Goal: Task Accomplishment & Management: Complete application form

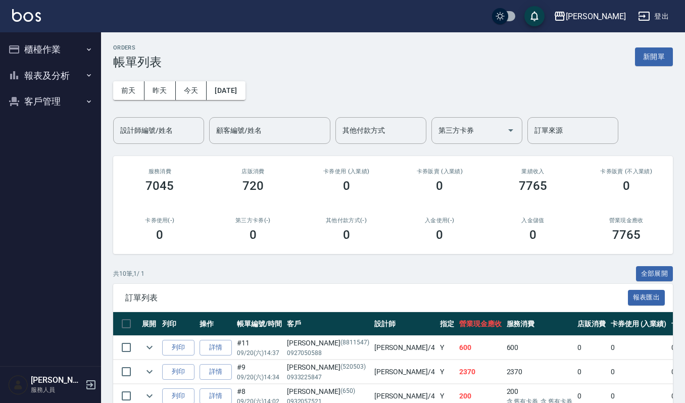
scroll to position [228, 0]
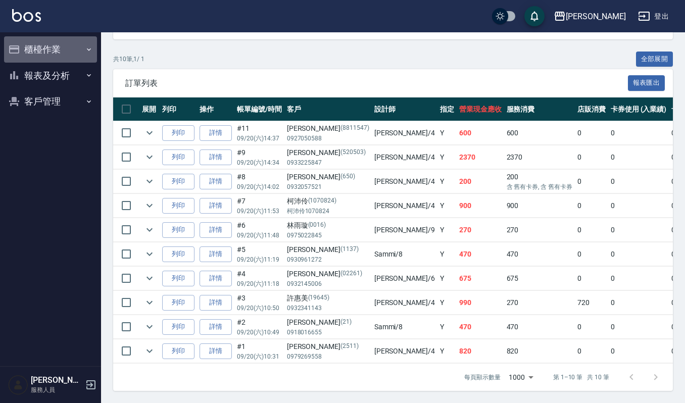
click at [55, 45] on button "櫃檯作業" at bounding box center [50, 49] width 93 height 26
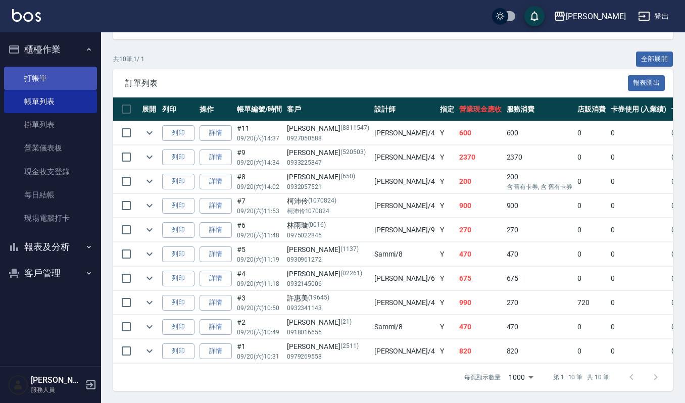
click at [44, 79] on link "打帳單" at bounding box center [50, 78] width 93 height 23
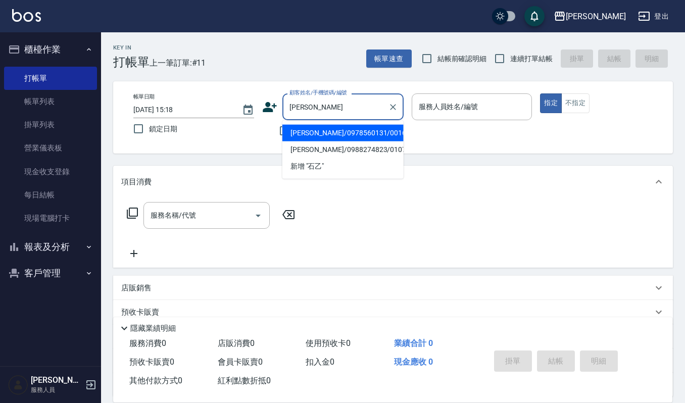
click at [310, 130] on li "[PERSON_NAME]/0978560131/00167" at bounding box center [343, 133] width 121 height 17
type input "[PERSON_NAME]/0978560131/00167"
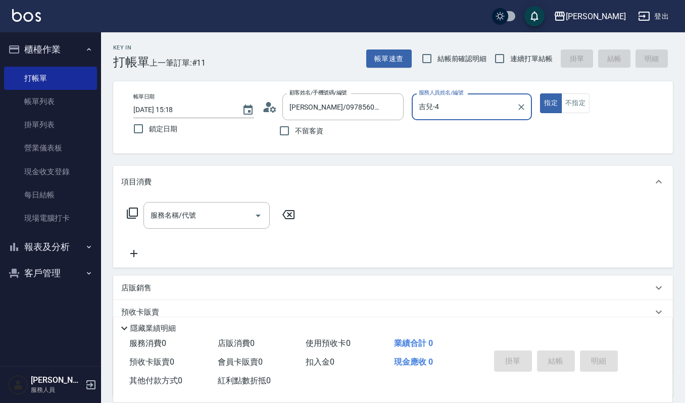
type input "吉兒-4"
click at [200, 216] on input "服務名稱/代號" at bounding box center [199, 216] width 102 height 18
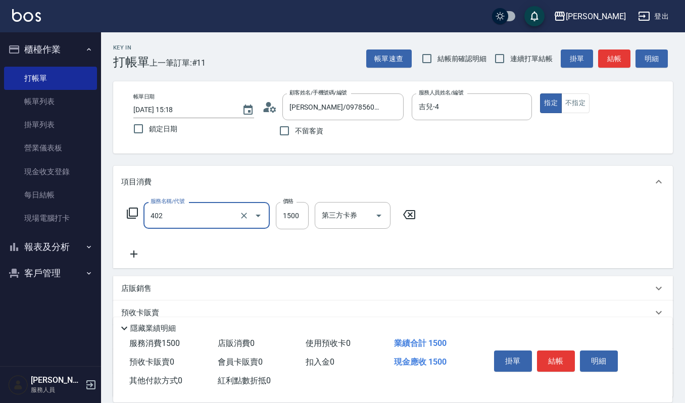
type input "打底染髮(402)"
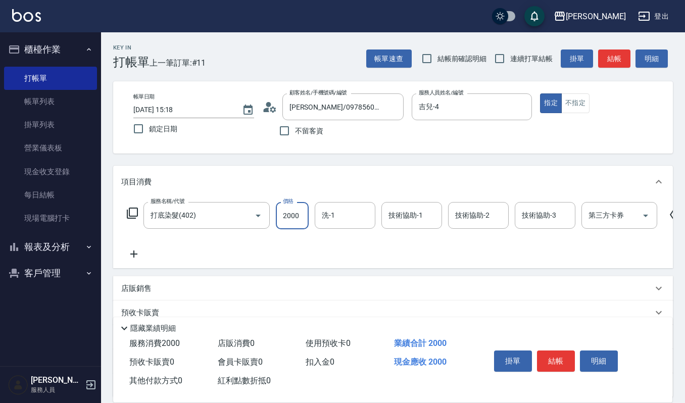
type input "2000"
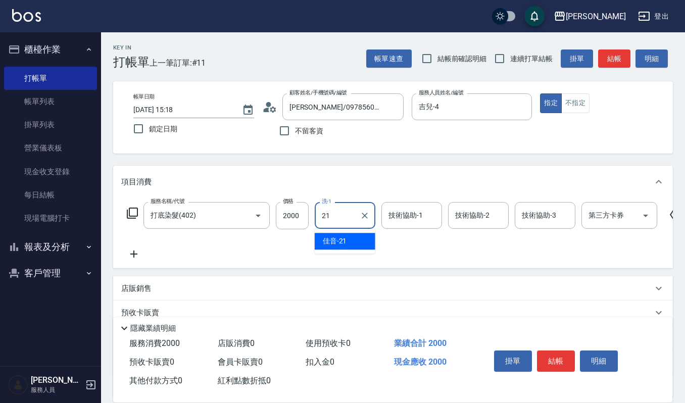
type input "佳音-21"
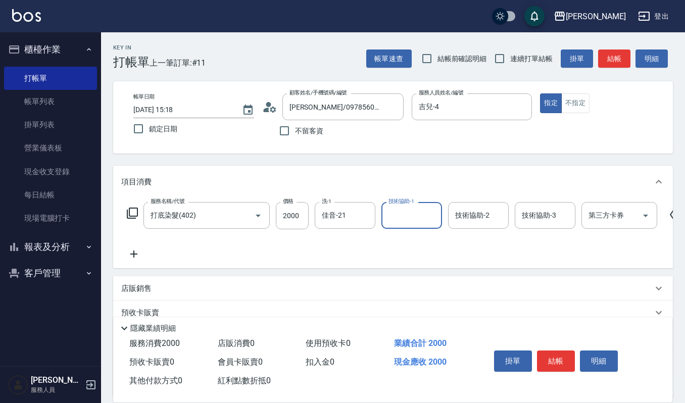
type input "1"
type input "佳音-21"
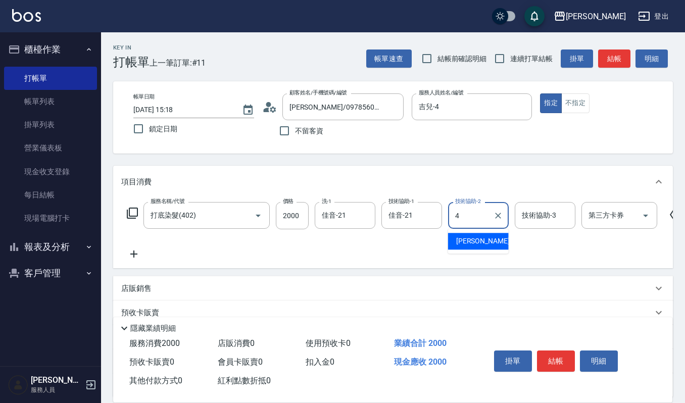
type input "吉兒-4"
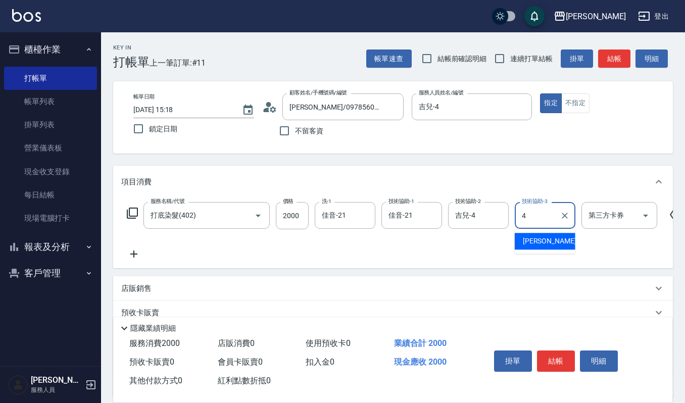
type input "吉兒-4"
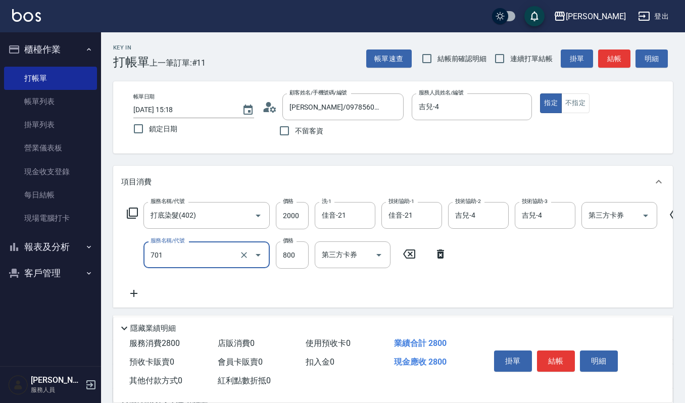
type input "CMC加購護(701)"
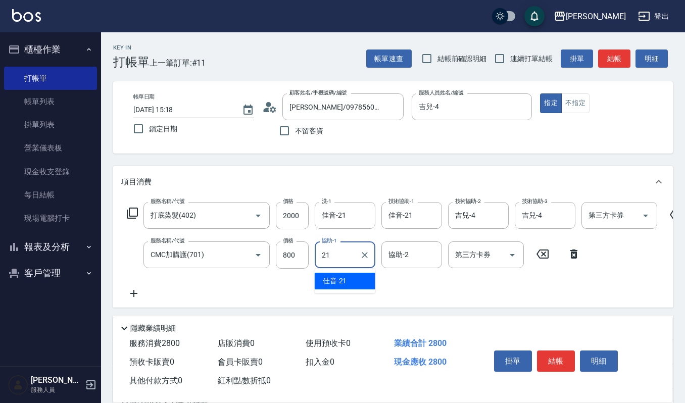
type input "佳音-21"
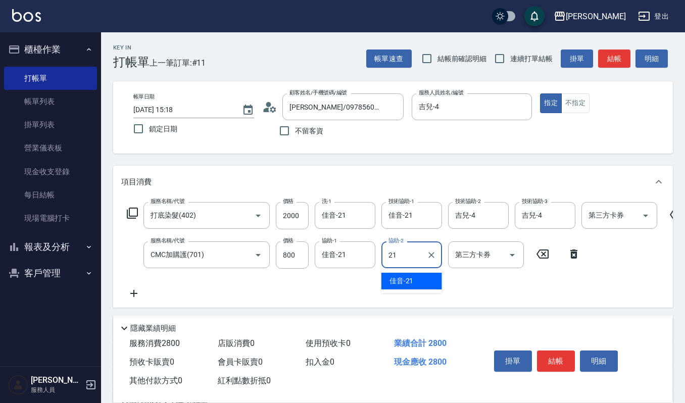
type input "佳音-21"
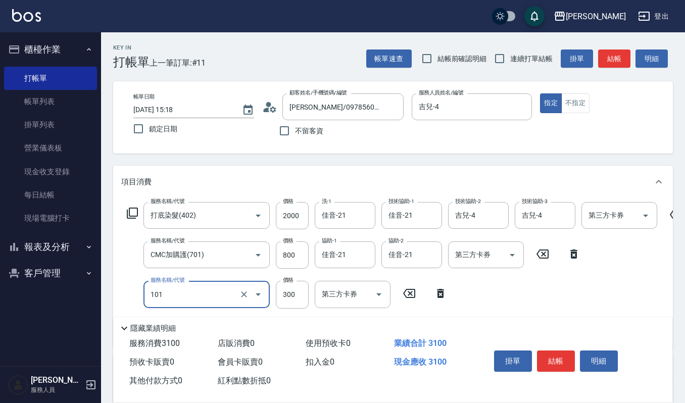
type input "一般洗髮(101)"
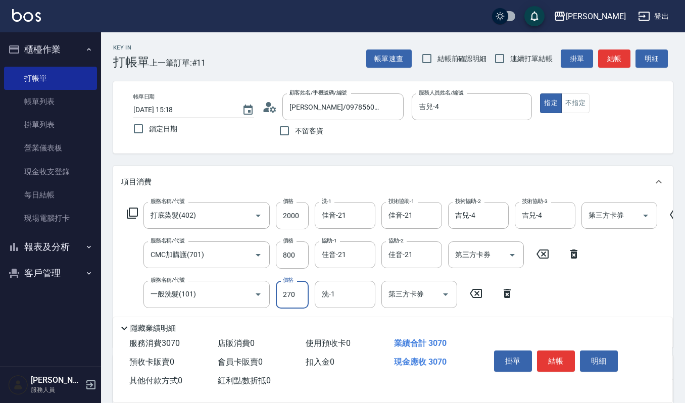
type input "270"
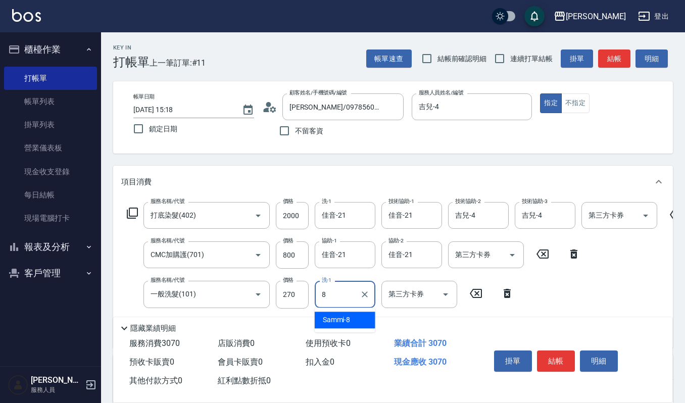
type input "Sammi-8"
type input "一般洗髮(101)"
type input "270"
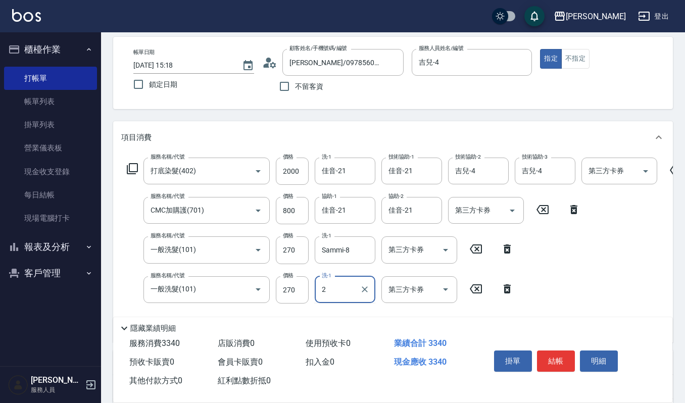
scroll to position [67, 0]
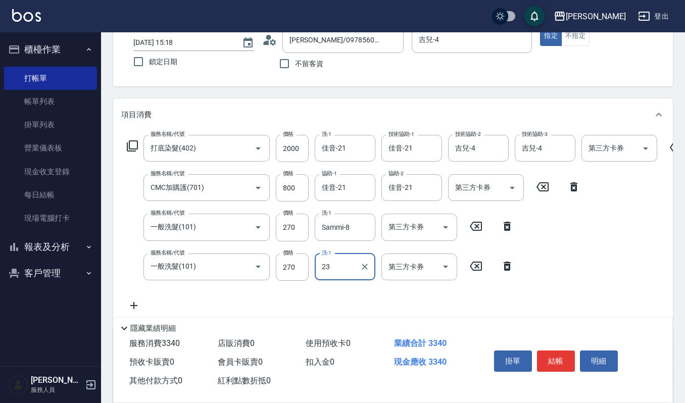
type input "[PERSON_NAME]-23"
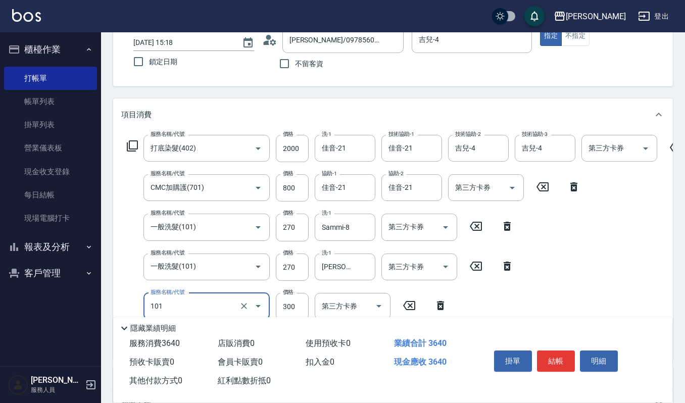
type input "一般洗髮(101)"
type input "270"
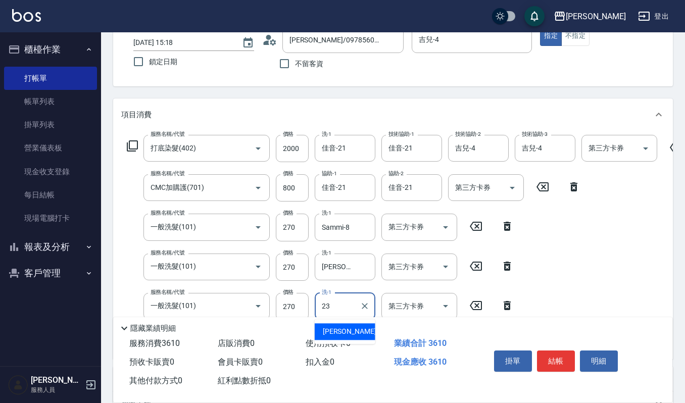
type input "[PERSON_NAME]-23"
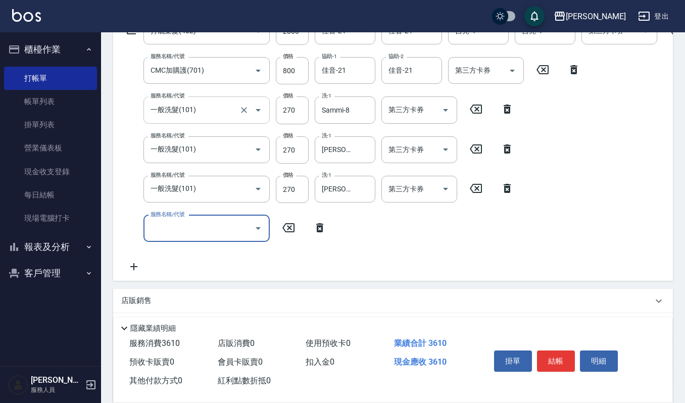
scroll to position [202, 0]
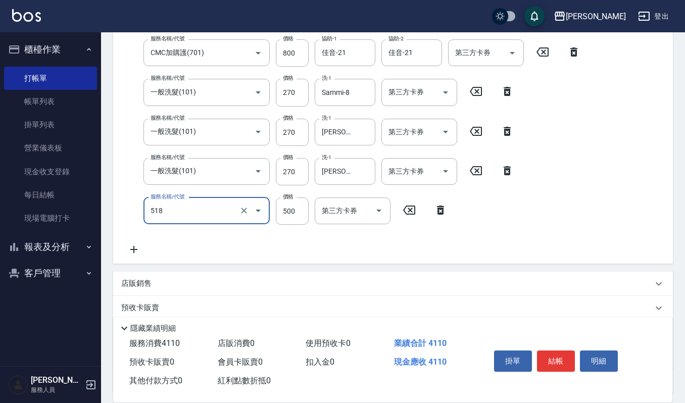
type input "(雲提)燙染前頭皮防護(518)"
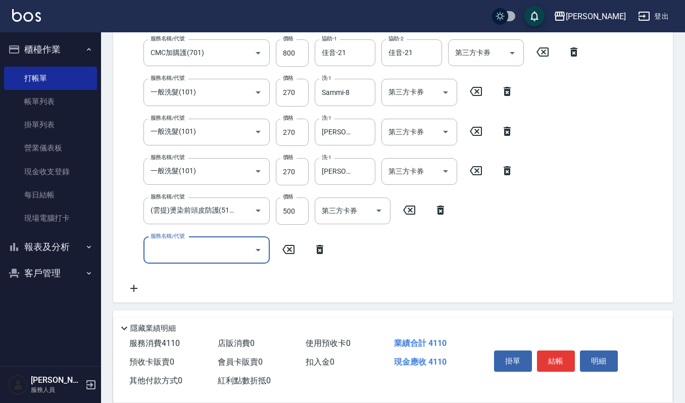
scroll to position [0, 0]
type input "經典剪髮-Gill(302)"
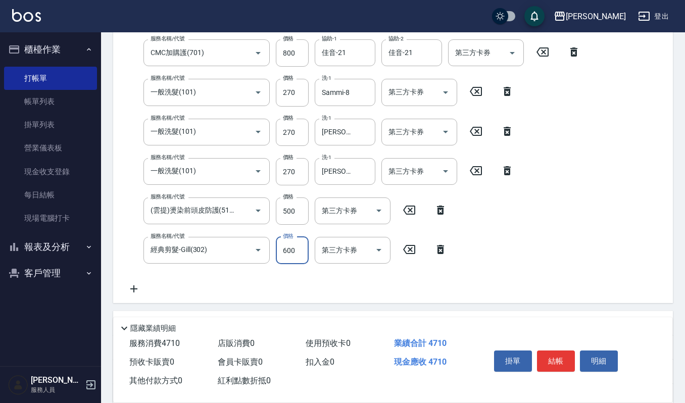
type input "600"
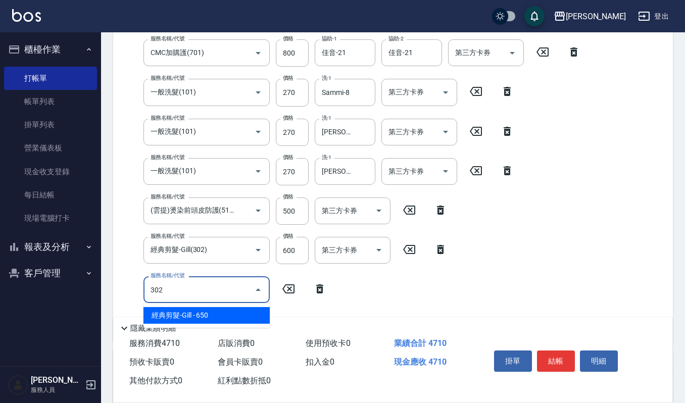
type input "經典剪髮-Gill(302)"
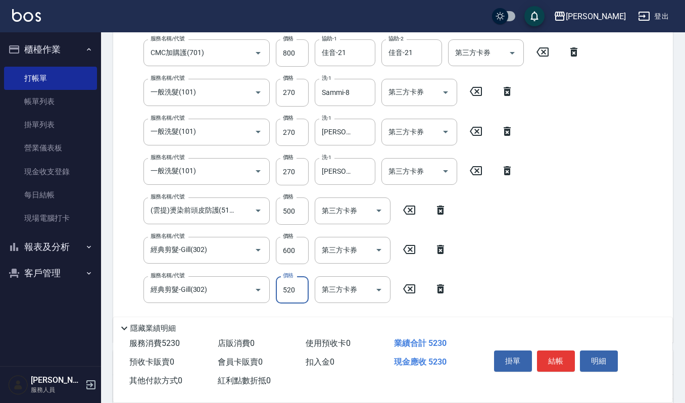
type input "520"
type input "經典剪髮-Gill(302)"
type input "520"
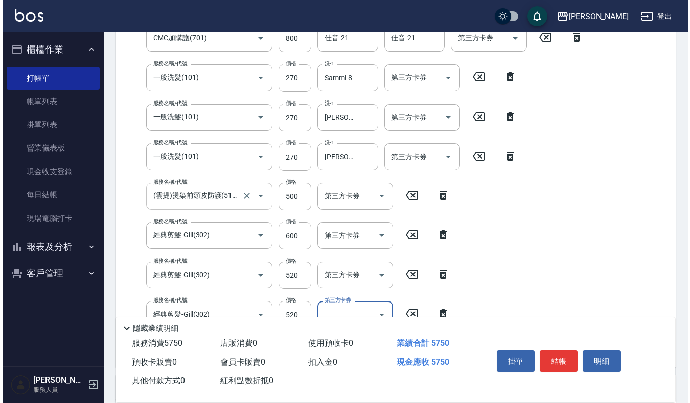
scroll to position [134, 0]
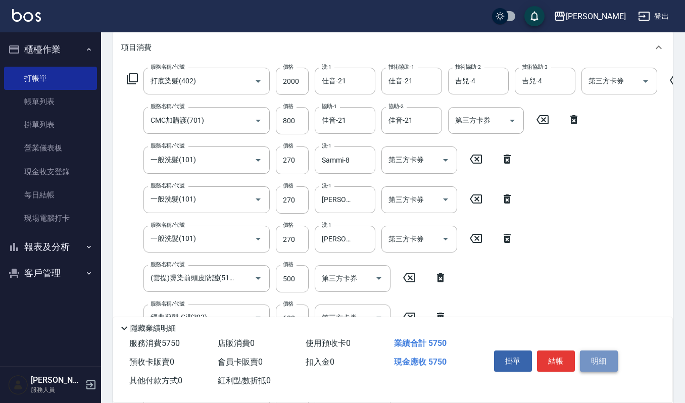
click at [615, 362] on button "明細" at bounding box center [599, 361] width 38 height 21
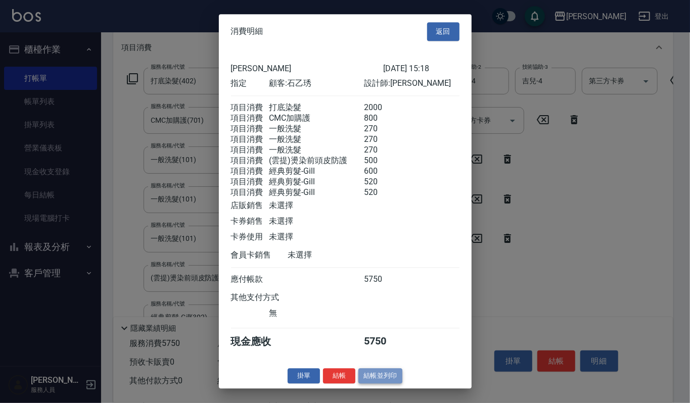
click at [375, 384] on button "結帳並列印" at bounding box center [380, 377] width 44 height 16
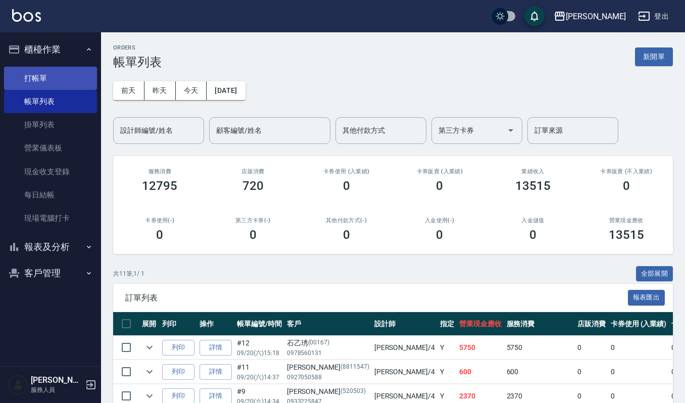
drag, startPoint x: 43, startPoint y: 80, endPoint x: 35, endPoint y: 75, distance: 9.7
click at [43, 80] on link "打帳單" at bounding box center [50, 78] width 93 height 23
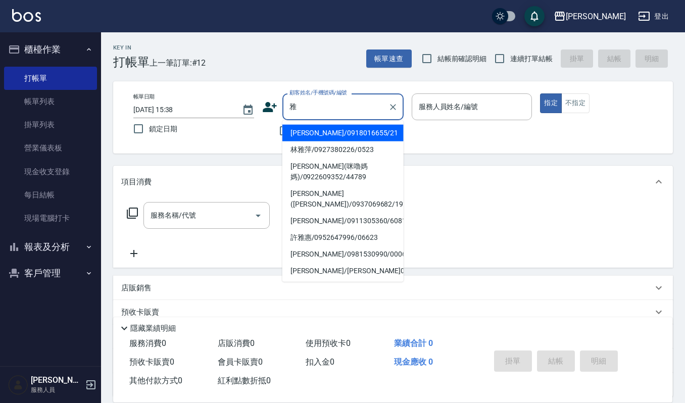
click at [350, 134] on li "[PERSON_NAME]/0918016655/21" at bounding box center [343, 133] width 121 height 17
type input "[PERSON_NAME]/0918016655/21"
type input "Sammi-8"
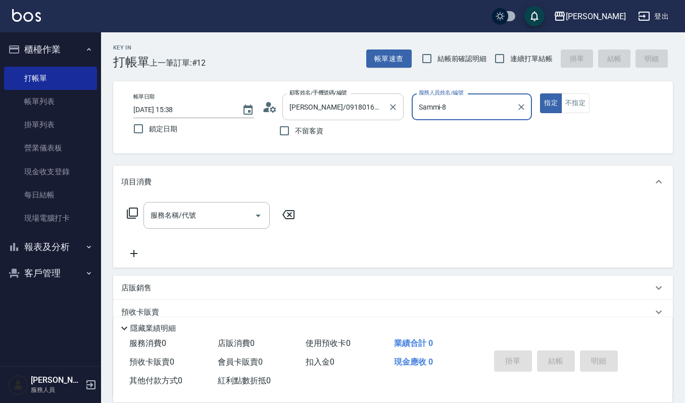
click at [370, 110] on input "[PERSON_NAME]/0918016655/21" at bounding box center [335, 107] width 97 height 18
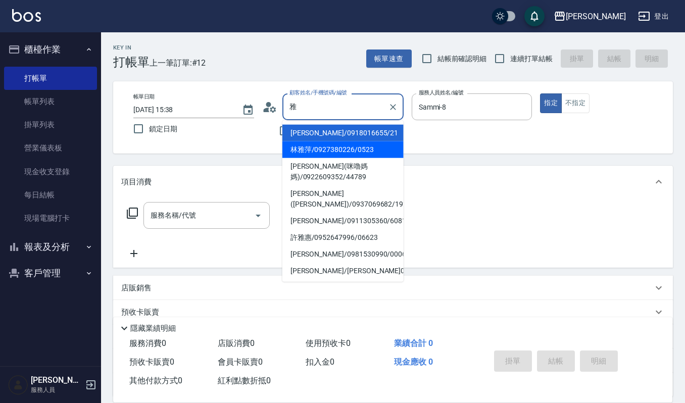
click at [366, 147] on li "林雅萍/0927380226/0523" at bounding box center [343, 150] width 121 height 17
type input "林雅萍/0927380226/0523"
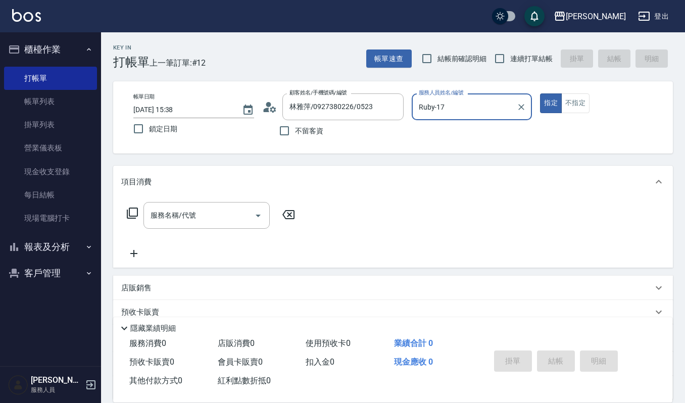
click at [455, 115] on input "Ruby-17" at bounding box center [465, 107] width 97 height 18
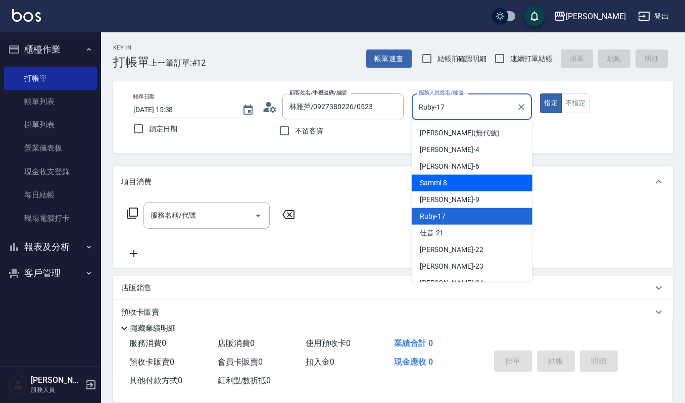
click at [470, 178] on div "Sammi -8" at bounding box center [472, 183] width 121 height 17
type input "Sammi-8"
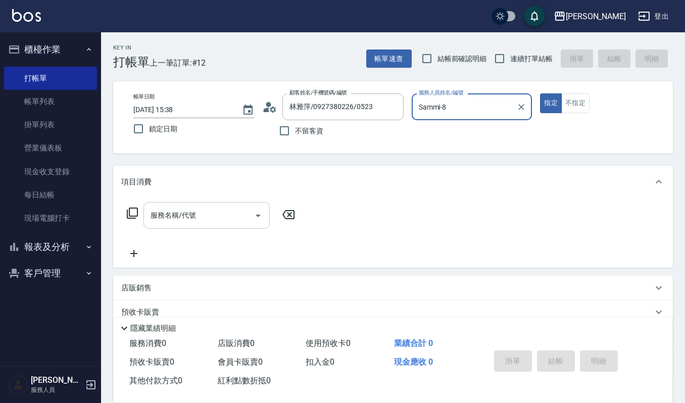
click at [162, 212] on input "服務名稱/代號" at bounding box center [199, 216] width 102 height 18
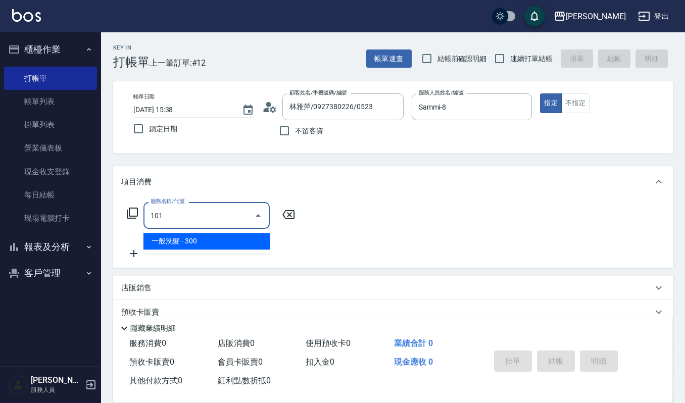
type input "一般洗髮(101)"
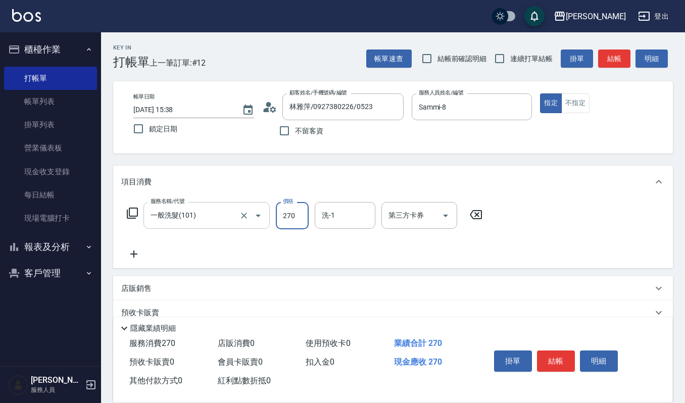
type input "270"
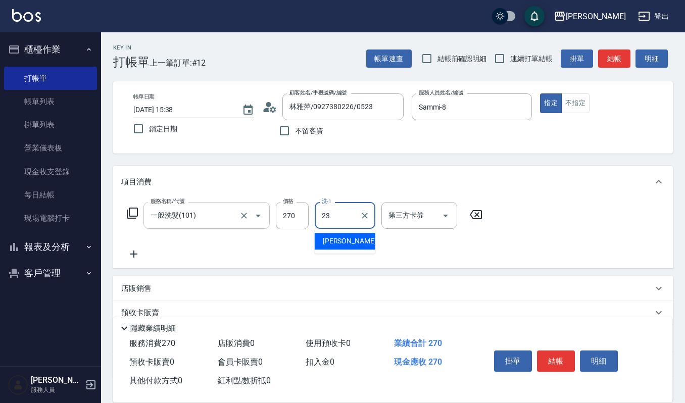
type input "[PERSON_NAME]-23"
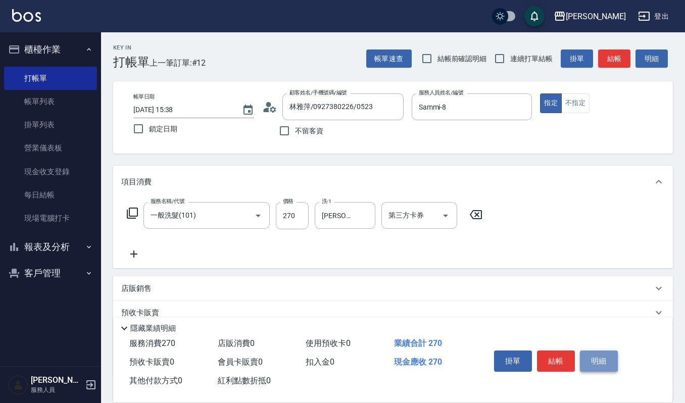
click at [591, 355] on button "明細" at bounding box center [599, 361] width 38 height 21
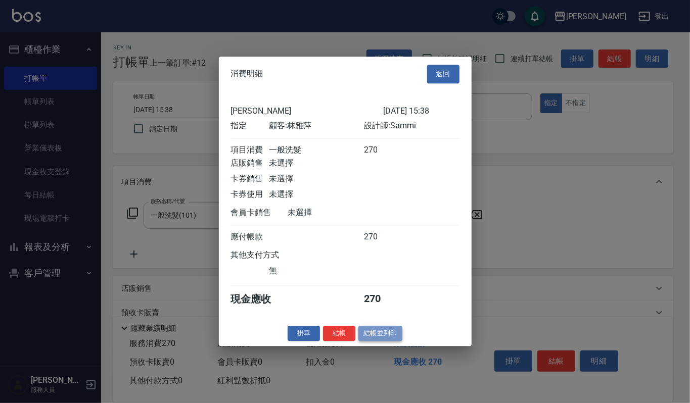
click at [379, 342] on button "結帳並列印" at bounding box center [380, 334] width 44 height 16
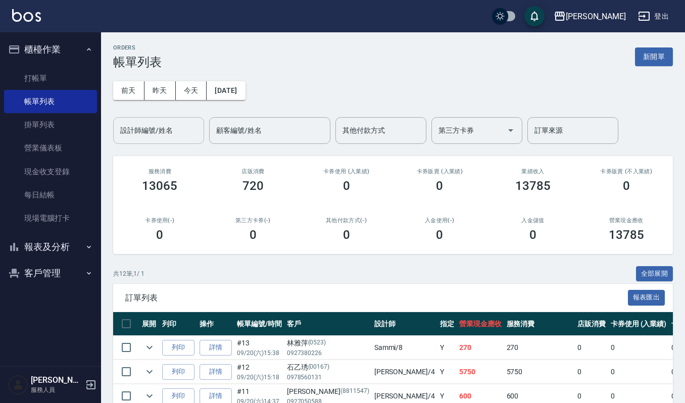
click at [175, 123] on input "設計師編號/姓名" at bounding box center [159, 131] width 82 height 18
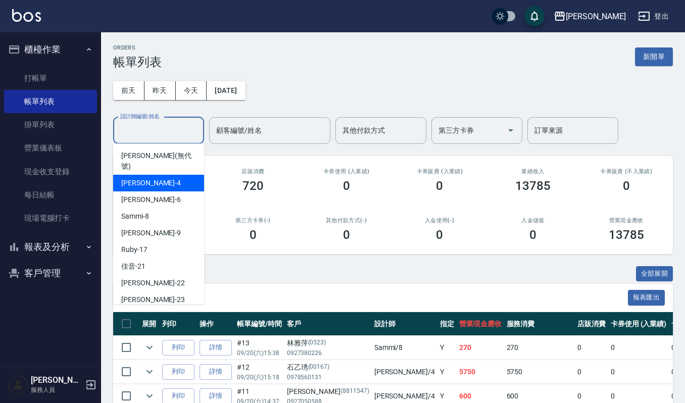
click at [167, 175] on div "吉兒 -4" at bounding box center [158, 183] width 91 height 17
type input "吉兒-4"
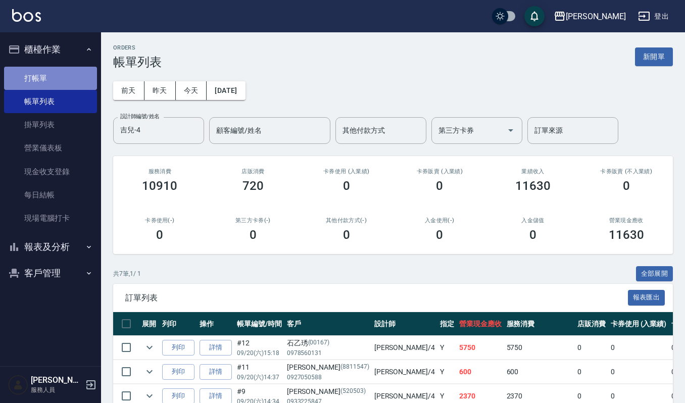
click at [32, 79] on link "打帳單" at bounding box center [50, 78] width 93 height 23
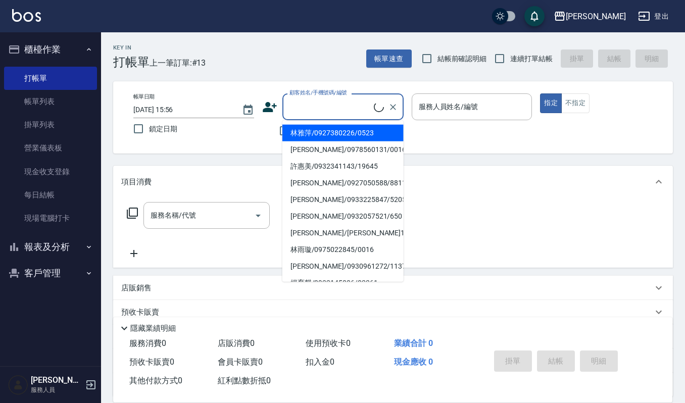
click at [346, 107] on input "顧客姓名/手機號碼/編號" at bounding box center [330, 107] width 87 height 18
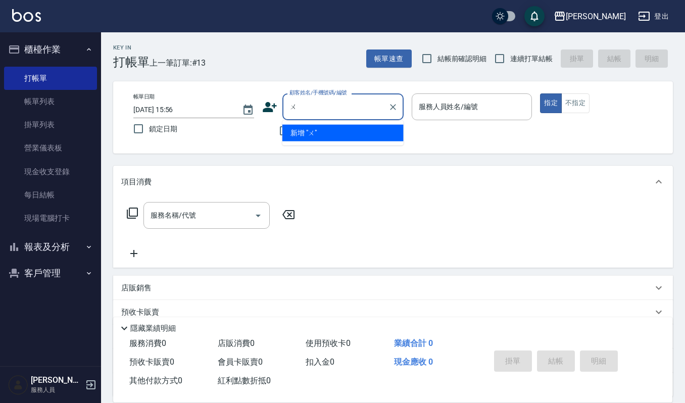
type input "ㄨ˙"
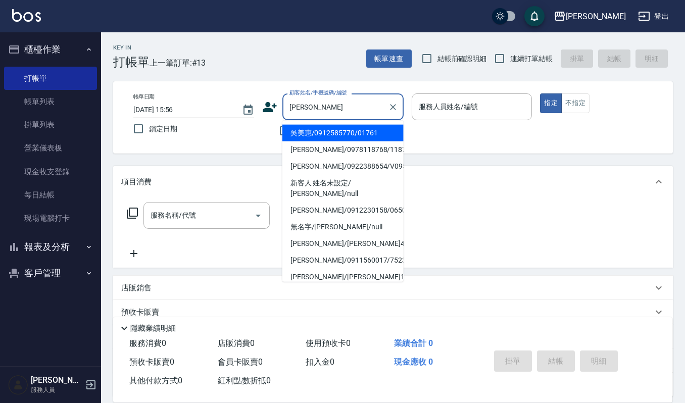
click at [323, 138] on li "吳美惠/0912585770/01761" at bounding box center [343, 133] width 121 height 17
type input "吳美惠/0912585770/01761"
type input "吉兒-4"
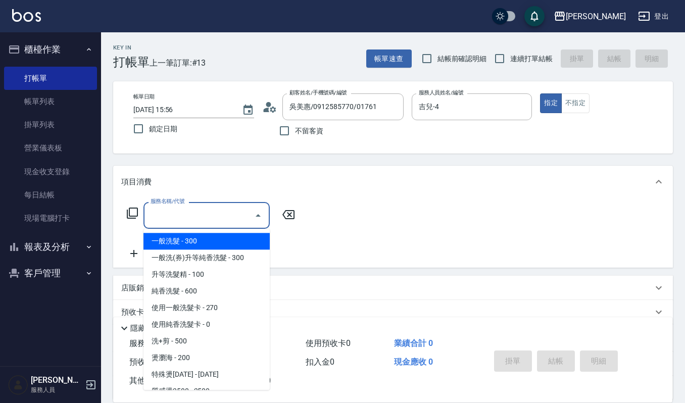
click at [158, 219] on input "服務名稱/代號" at bounding box center [199, 216] width 102 height 18
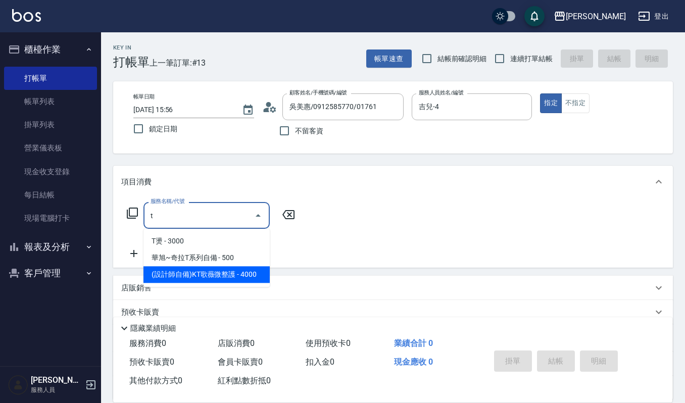
click at [187, 276] on span "(設計師自備)KT歌薇微整護 - 4000" at bounding box center [207, 274] width 126 height 17
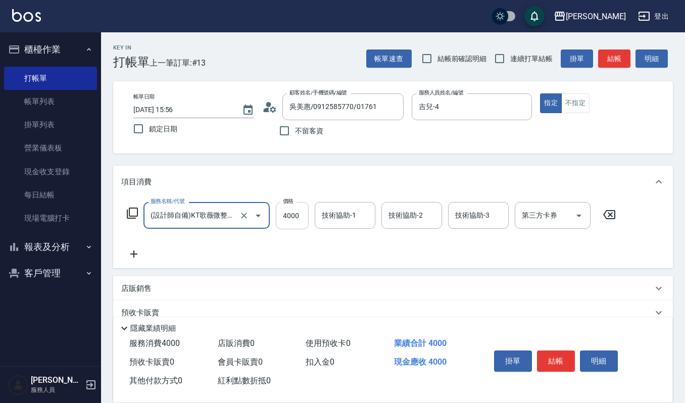
type input "(設計師自備)KT歌薇微整護(588)"
click at [302, 215] on input "4000" at bounding box center [292, 215] width 33 height 27
type input "8000"
click at [330, 207] on input "技術協助-1" at bounding box center [345, 216] width 52 height 18
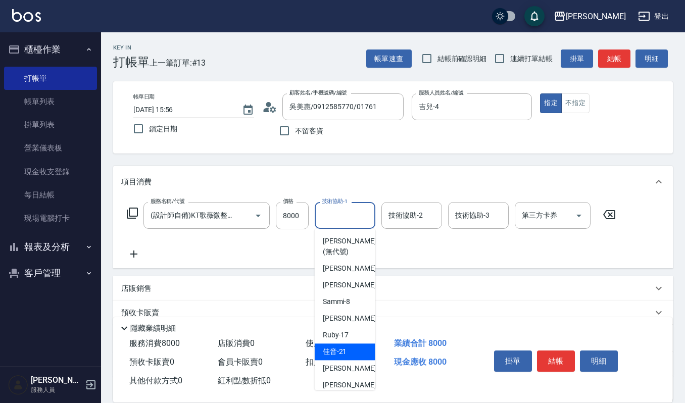
click at [350, 349] on div "佳音 -21" at bounding box center [345, 352] width 61 height 17
type input "佳音-21"
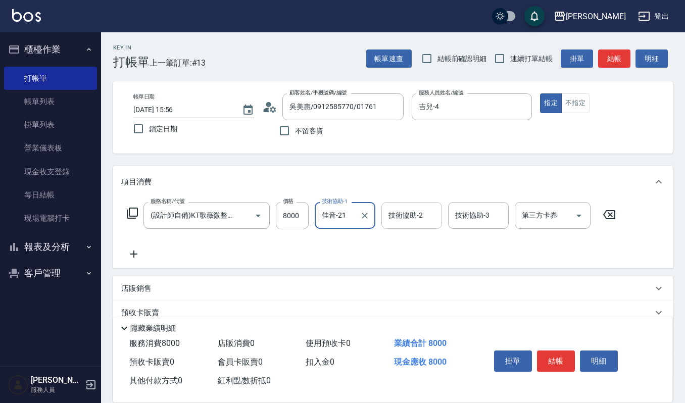
click at [401, 216] on input "技術協助-2" at bounding box center [412, 216] width 52 height 18
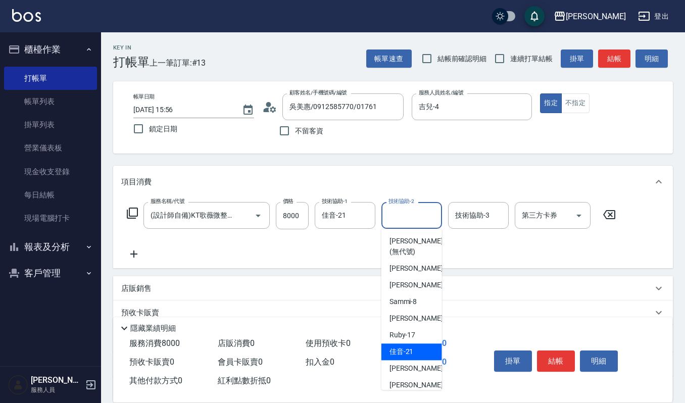
click at [409, 352] on span "佳音 -21" at bounding box center [402, 352] width 24 height 11
type input "佳音-21"
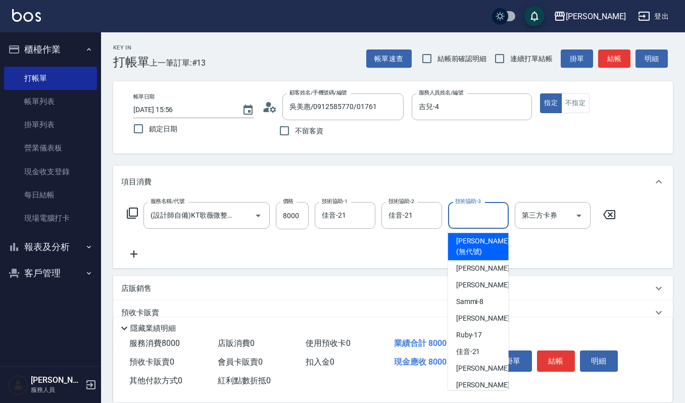
drag, startPoint x: 476, startPoint y: 207, endPoint x: 471, endPoint y: 219, distance: 12.5
click at [476, 208] on input "技術協助-3" at bounding box center [479, 216] width 52 height 18
click at [470, 267] on span "吉兒 -4" at bounding box center [486, 268] width 60 height 11
type input "吉兒-4"
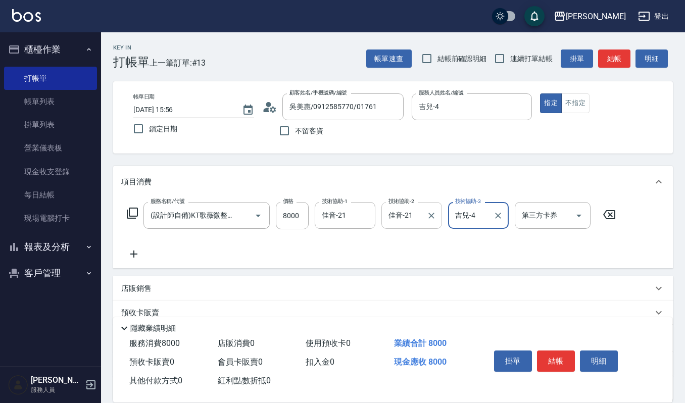
click at [419, 210] on input "佳音-21" at bounding box center [404, 216] width 36 height 18
click at [188, 254] on div "服務名稱/代號 (設計師自備)KT歌薇微整護(588) 服務名稱/代號 價格 8000 價格 技術協助-1 佳音-21 技術協助-1 技術協助-2 佳音-21…" at bounding box center [371, 231] width 501 height 58
click at [546, 335] on div "掛單 結帳 明細" at bounding box center [569, 363] width 182 height 56
click at [551, 354] on button "結帳" at bounding box center [556, 361] width 38 height 21
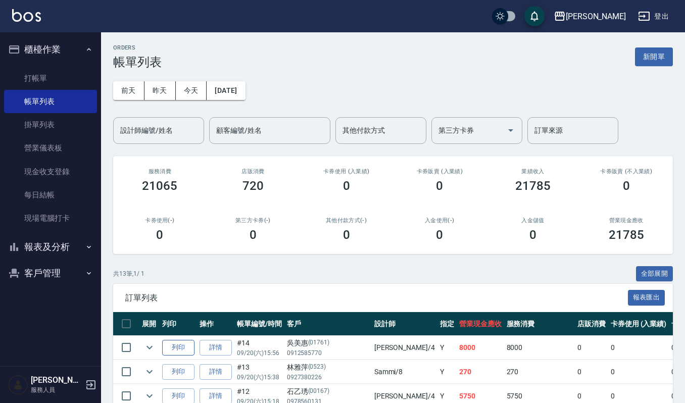
click at [182, 346] on button "列印" at bounding box center [178, 348] width 32 height 16
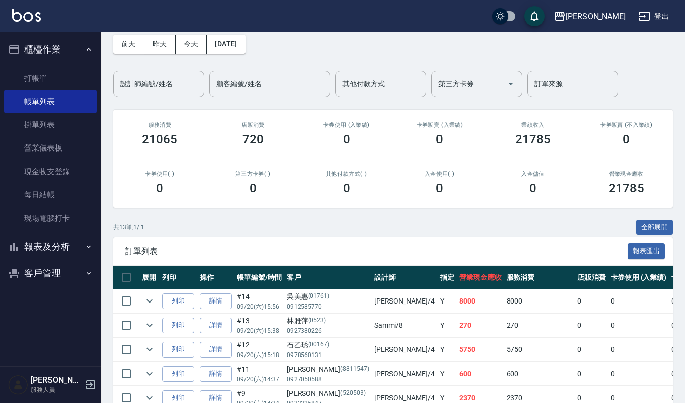
scroll to position [67, 0]
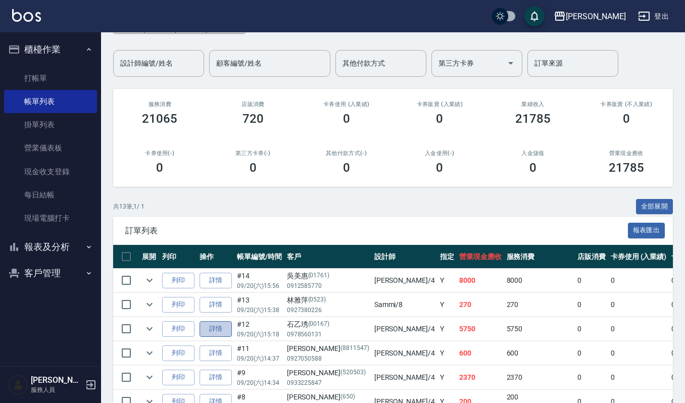
click at [221, 330] on link "詳情" at bounding box center [216, 330] width 32 height 16
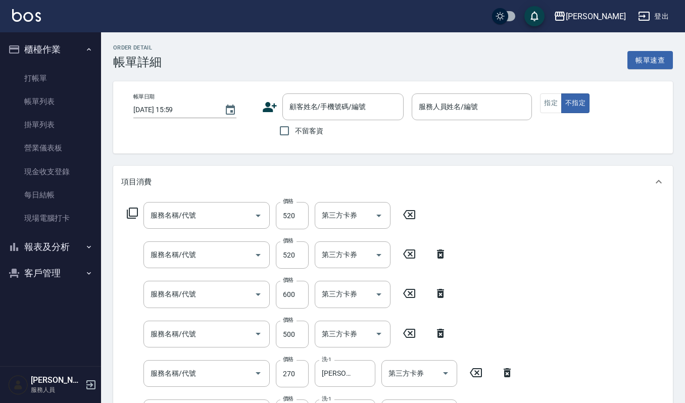
type input "[DATE] 15:18"
type input "吉兒-4"
type input "經典剪髮-Gill(302)"
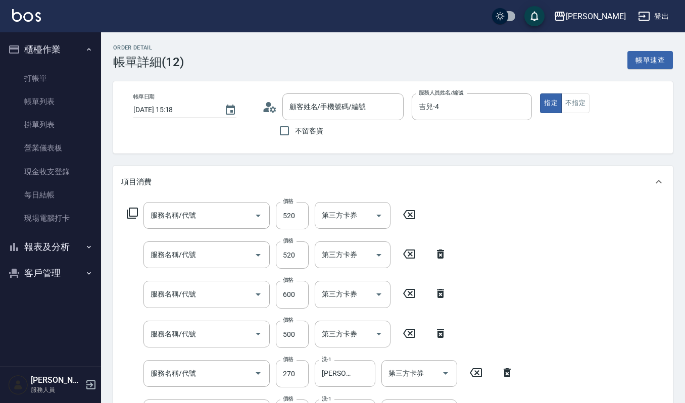
type input "(雲提)燙染前頭皮防護(518)"
type input "一般洗髮(101)"
type input "CMC加購護(701)"
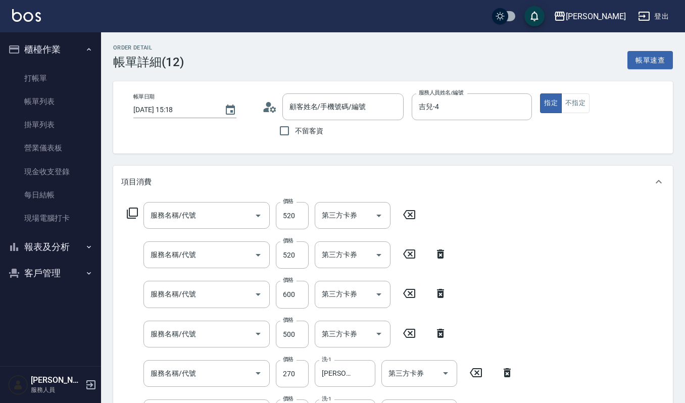
type input "打底染髮(402)"
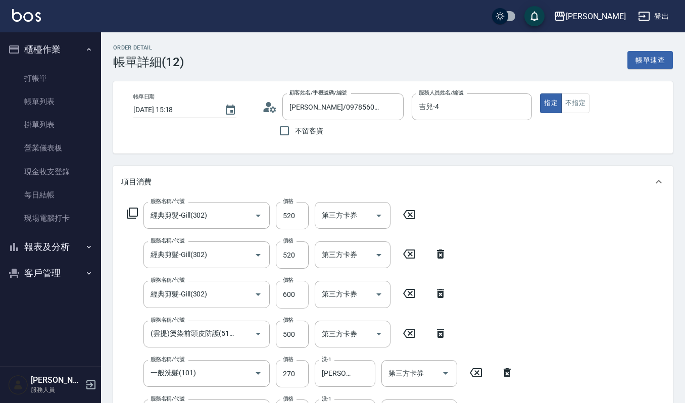
type input "[PERSON_NAME]/0978560131/00167"
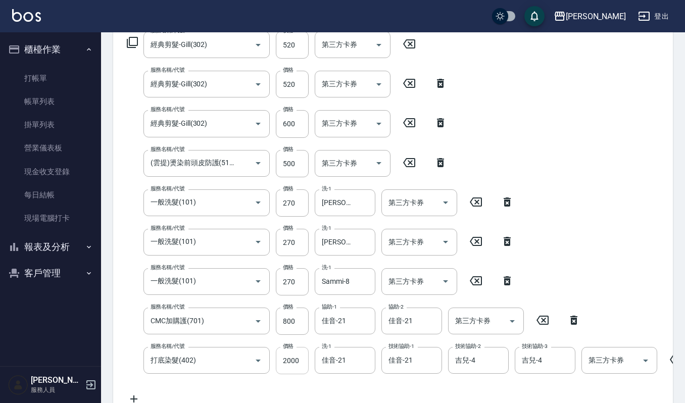
scroll to position [202, 0]
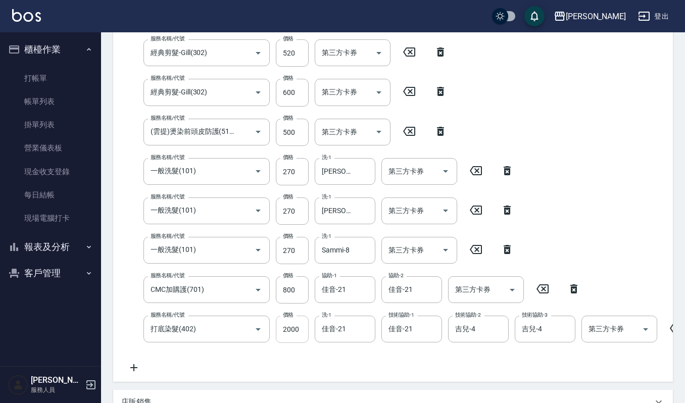
click at [301, 324] on input "2000" at bounding box center [292, 329] width 33 height 27
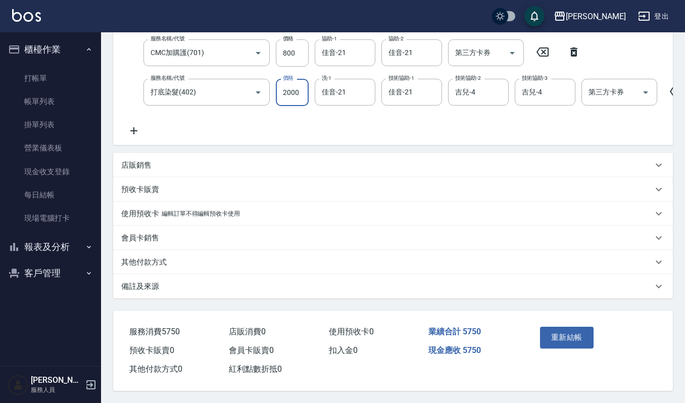
scroll to position [451, 0]
click at [561, 332] on button "重新結帳" at bounding box center [567, 337] width 54 height 21
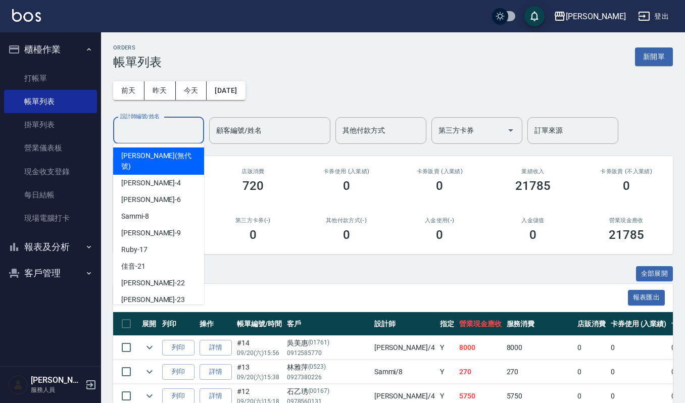
click at [179, 124] on input "設計師編號/姓名" at bounding box center [159, 131] width 82 height 18
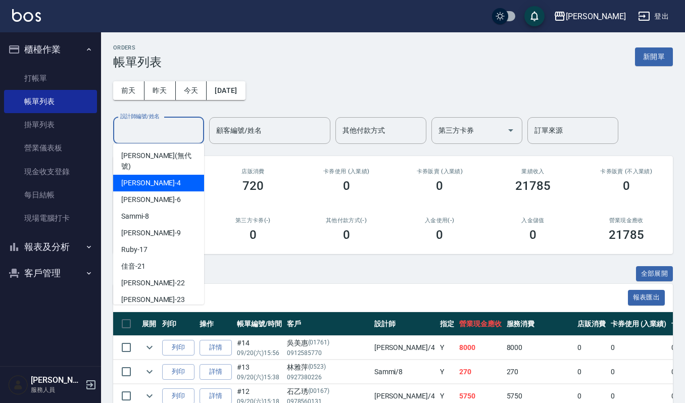
click at [154, 175] on div "吉兒 -4" at bounding box center [158, 183] width 91 height 17
type input "吉兒-4"
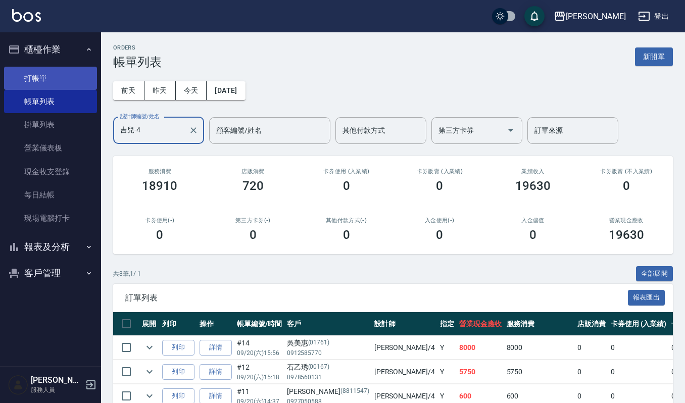
click at [48, 71] on link "打帳單" at bounding box center [50, 78] width 93 height 23
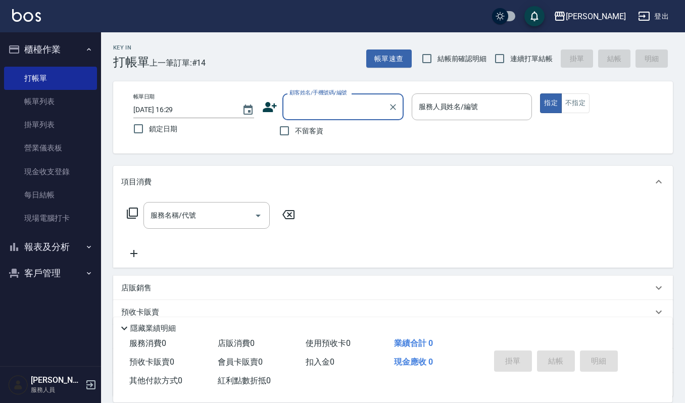
click at [305, 112] on input "顧客姓名/手機號碼/編號" at bounding box center [335, 107] width 97 height 18
type input "u"
click at [327, 138] on li "[PERSON_NAME]/0939919383/VIP0724" at bounding box center [343, 133] width 121 height 17
type input "[PERSON_NAME]/0939919383/VIP0724"
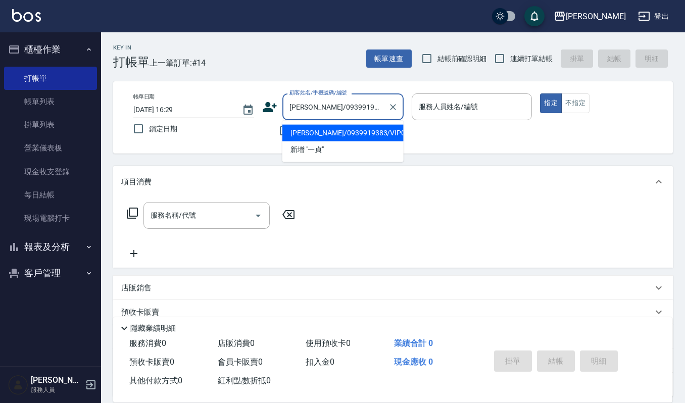
type input "Sammi-8"
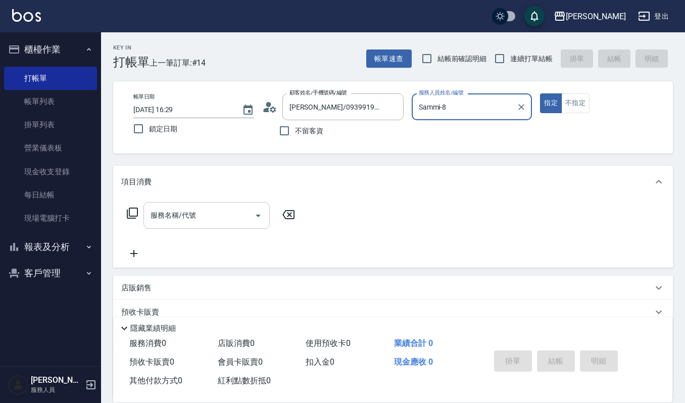
click at [258, 213] on icon "Open" at bounding box center [258, 216] width 12 height 12
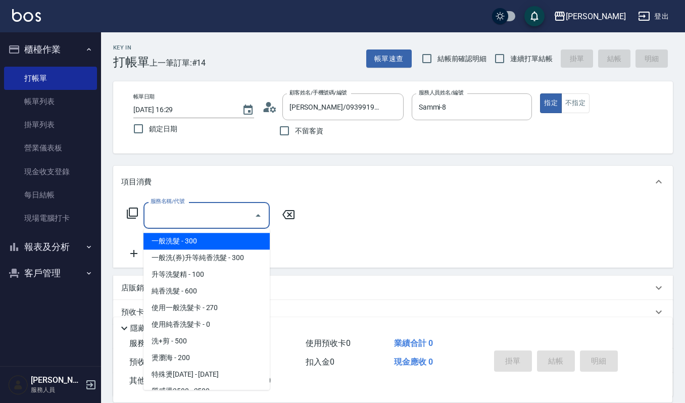
click at [232, 243] on span "一般洗髮 - 300" at bounding box center [207, 241] width 126 height 17
type input "一般洗髮(101)"
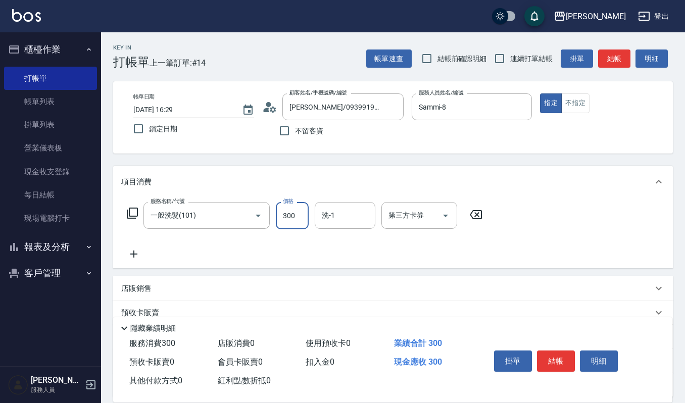
drag, startPoint x: 293, startPoint y: 212, endPoint x: 308, endPoint y: 201, distance: 18.8
click at [293, 212] on input "300" at bounding box center [292, 215] width 33 height 27
type input "270"
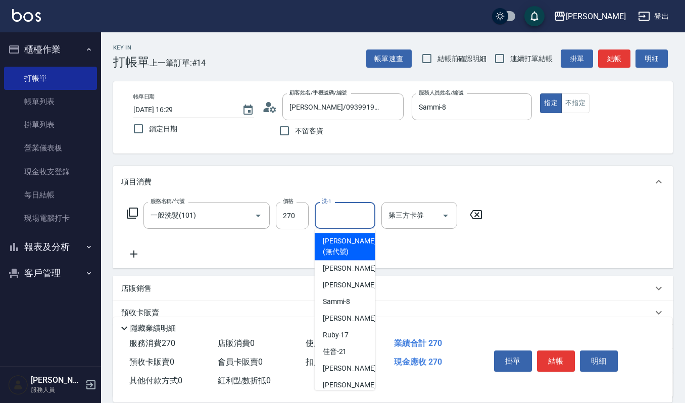
click at [336, 218] on input "洗-1" at bounding box center [345, 216] width 52 height 18
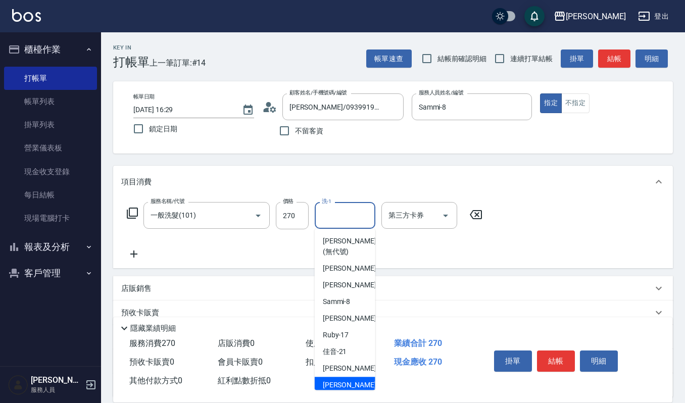
click at [346, 381] on span "[PERSON_NAME] -23" at bounding box center [355, 385] width 64 height 11
type input "[PERSON_NAME]-23"
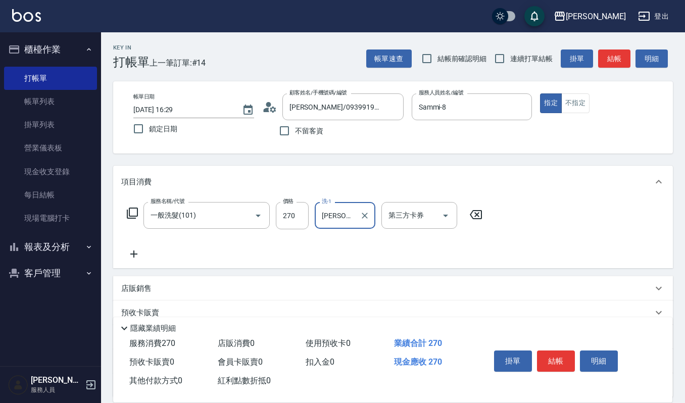
click at [133, 253] on icon at bounding box center [133, 254] width 7 height 7
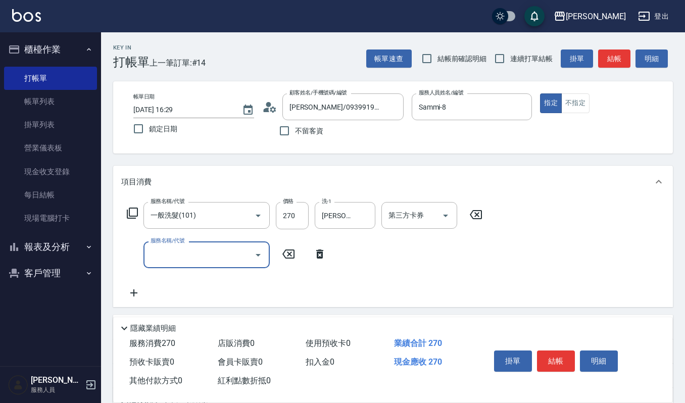
click at [259, 253] on icon "Open" at bounding box center [258, 255] width 12 height 12
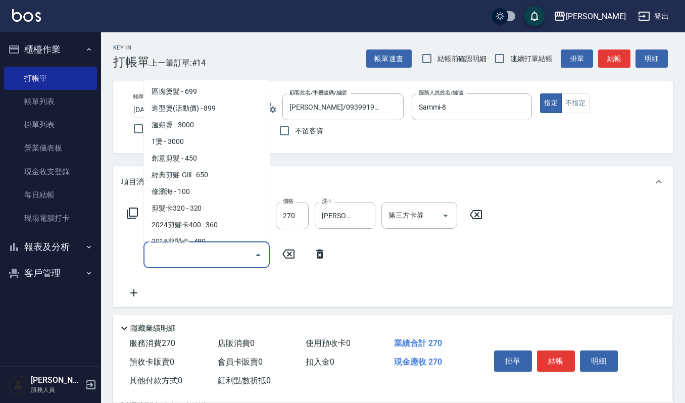
scroll to position [269, 0]
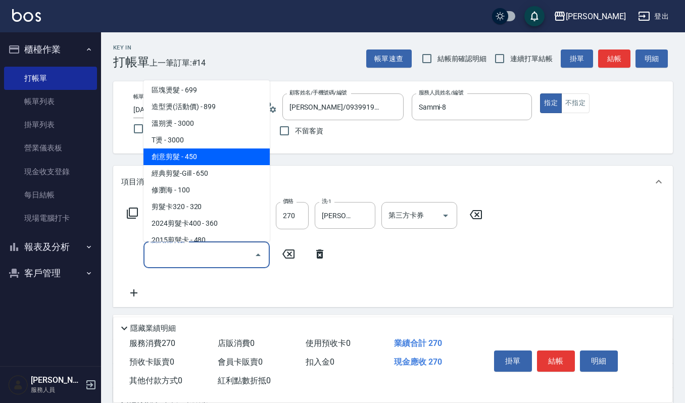
click at [197, 157] on span "創意剪髮 - 450" at bounding box center [207, 157] width 126 height 17
type input "創意剪髮(301)"
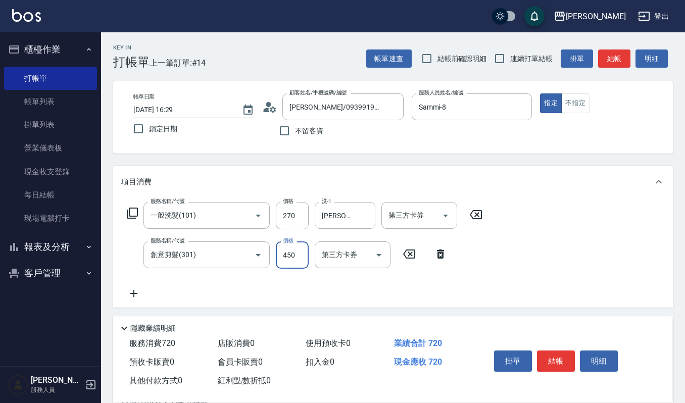
click at [297, 253] on input "450" at bounding box center [292, 255] width 33 height 27
type input "405"
click at [134, 296] on icon at bounding box center [133, 293] width 7 height 7
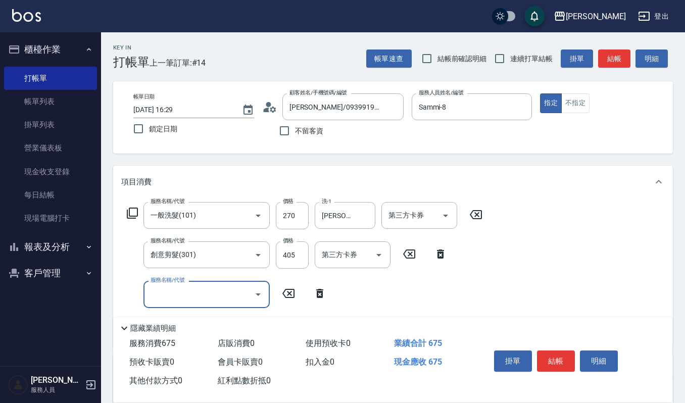
click at [261, 294] on icon "Open" at bounding box center [258, 295] width 12 height 12
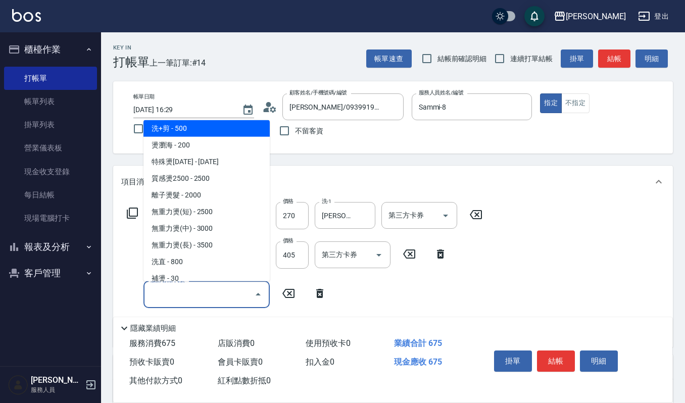
scroll to position [202, 0]
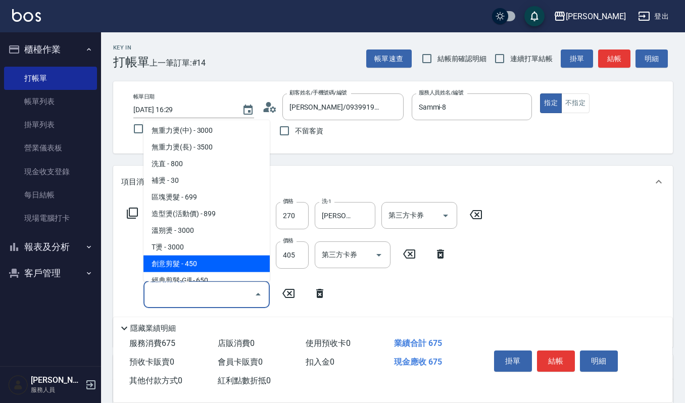
click at [205, 263] on span "創意剪髮 - 450" at bounding box center [207, 263] width 126 height 17
type input "創意剪髮(301)"
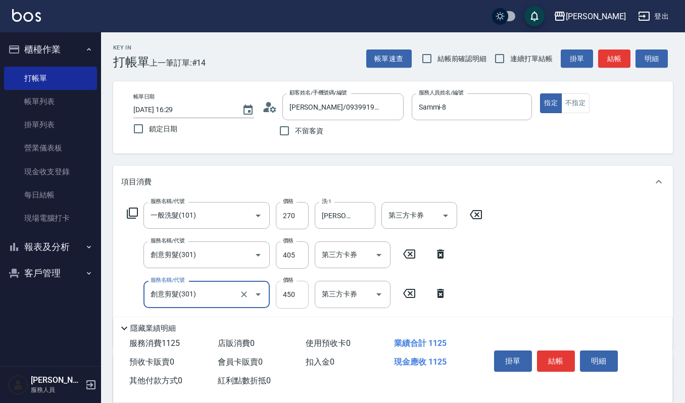
click at [303, 293] on input "450" at bounding box center [292, 294] width 33 height 27
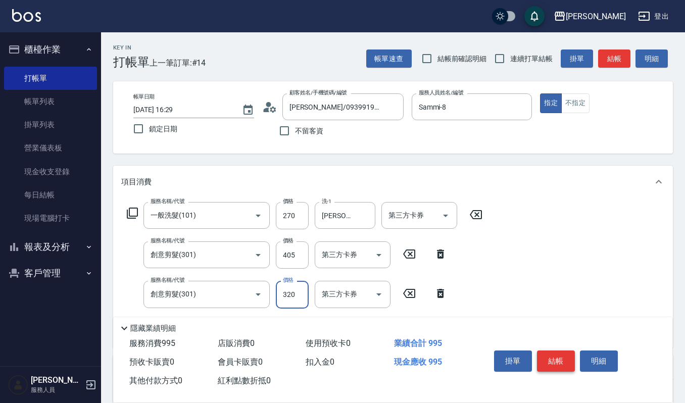
type input "320"
click at [560, 358] on button "結帳" at bounding box center [556, 361] width 38 height 21
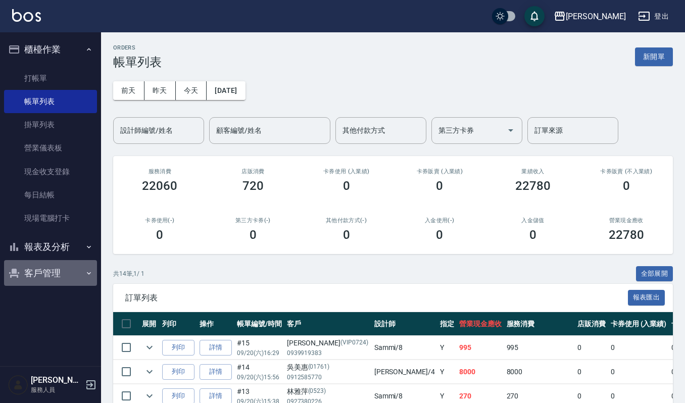
click at [36, 276] on button "客戶管理" at bounding box center [50, 273] width 93 height 26
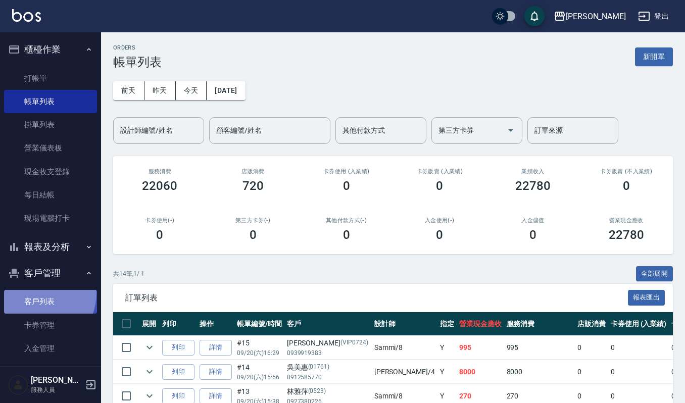
click at [34, 293] on link "客戶列表" at bounding box center [50, 301] width 93 height 23
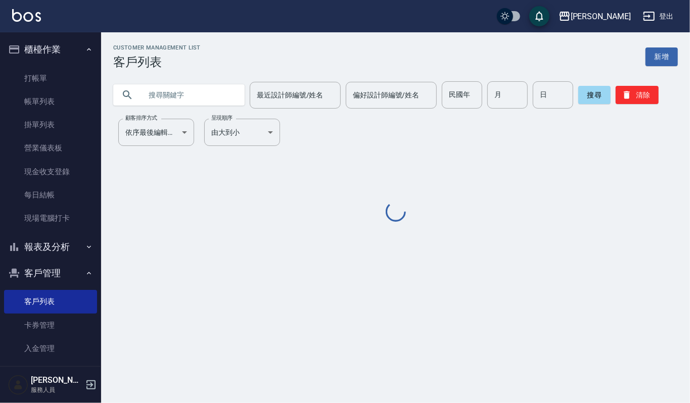
click at [172, 91] on input "text" at bounding box center [189, 94] width 95 height 27
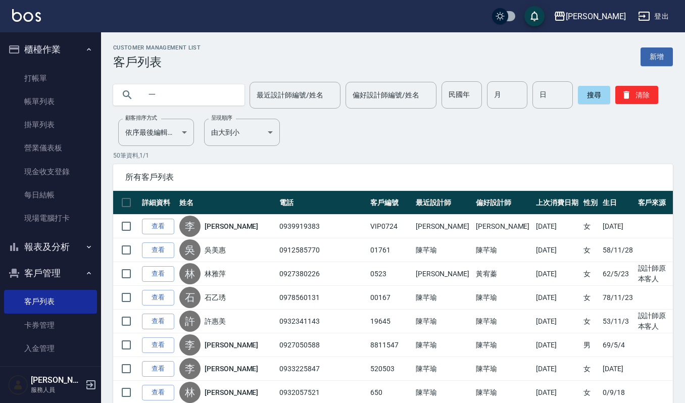
type input "一"
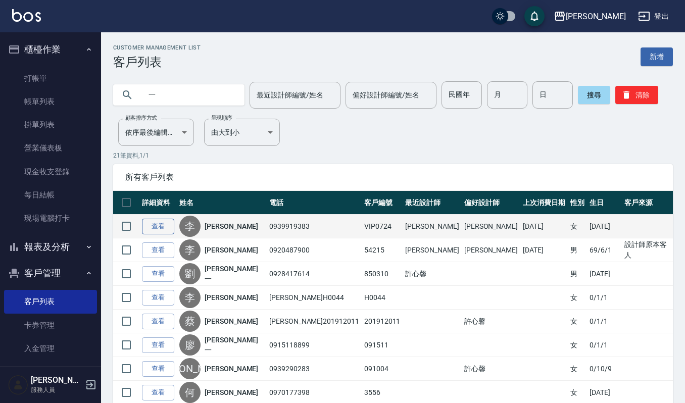
click at [158, 225] on link "查看" at bounding box center [158, 227] width 32 height 16
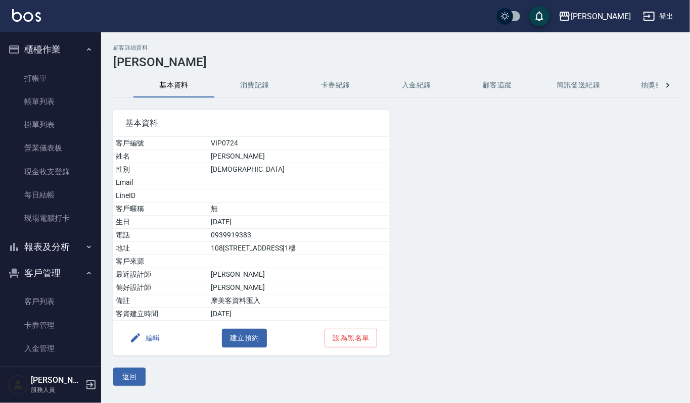
click at [248, 85] on button "消費記錄" at bounding box center [254, 85] width 81 height 24
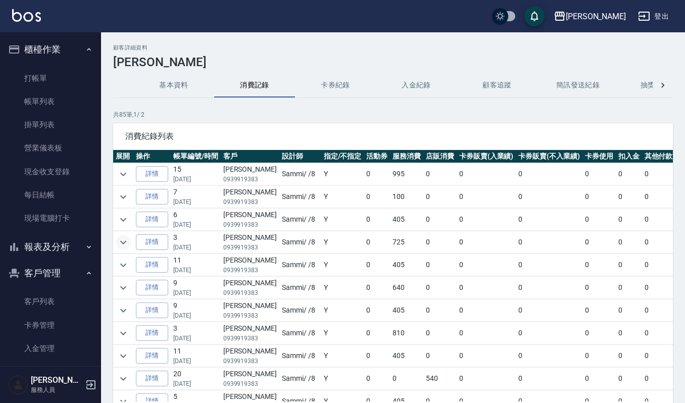
click at [124, 243] on icon "expand row" at bounding box center [123, 243] width 12 height 12
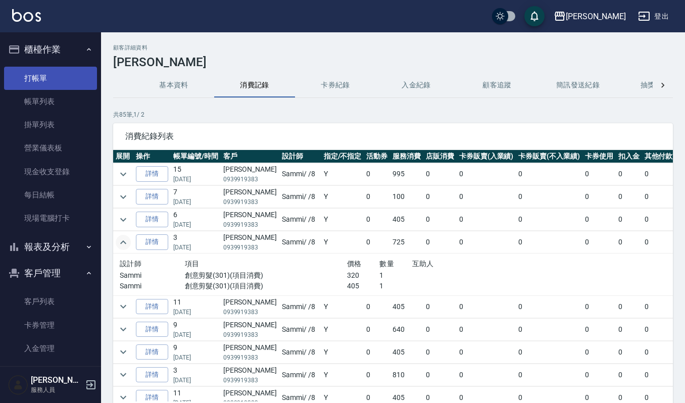
click at [39, 73] on link "打帳單" at bounding box center [50, 78] width 93 height 23
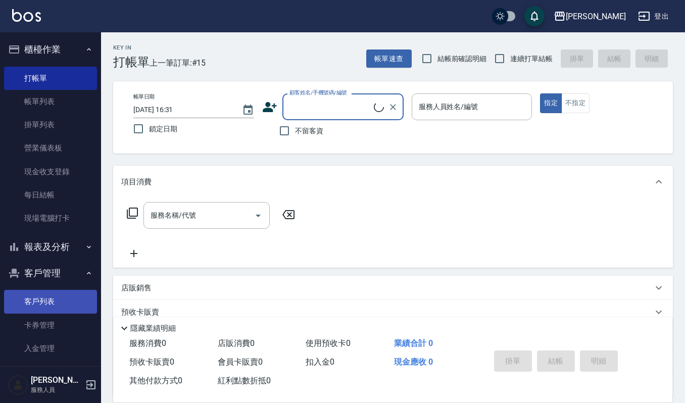
click at [47, 300] on link "客戶列表" at bounding box center [50, 301] width 93 height 23
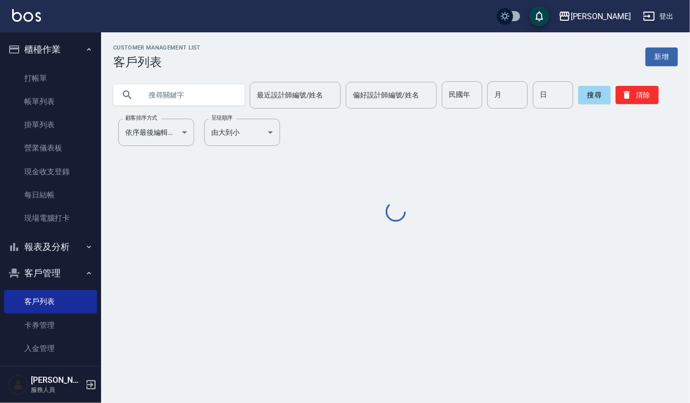
click at [213, 89] on input "text" at bounding box center [189, 94] width 95 height 27
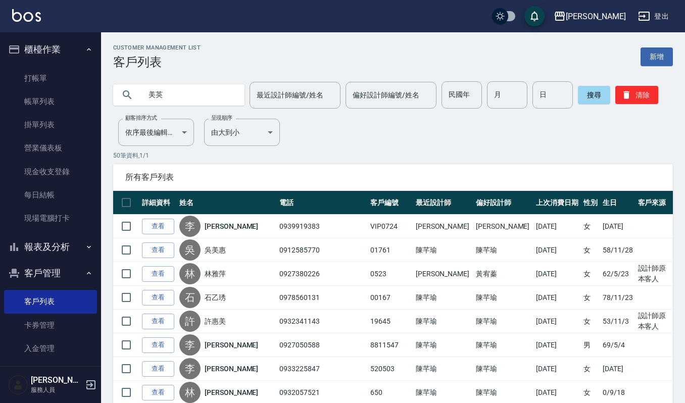
type input "美英"
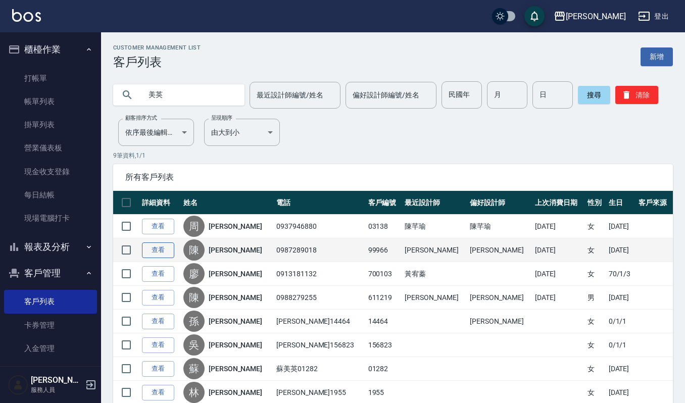
click at [153, 253] on link "查看" at bounding box center [158, 251] width 32 height 16
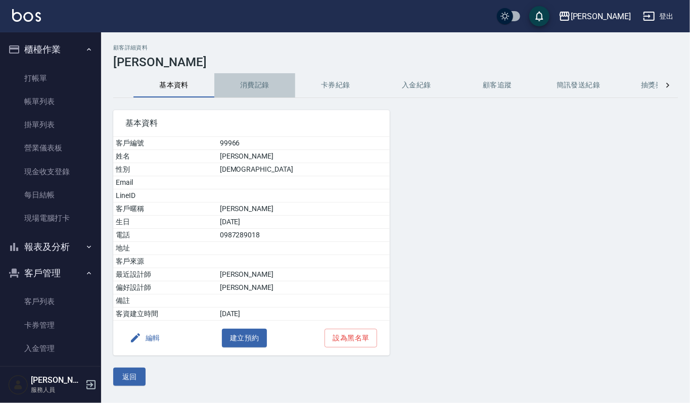
click at [253, 88] on button "消費記錄" at bounding box center [254, 85] width 81 height 24
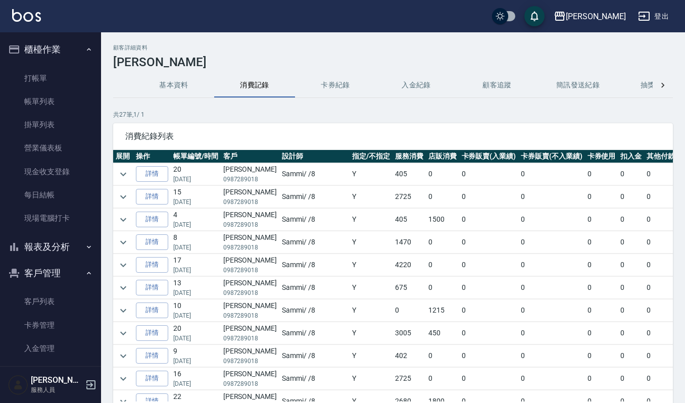
scroll to position [269, 0]
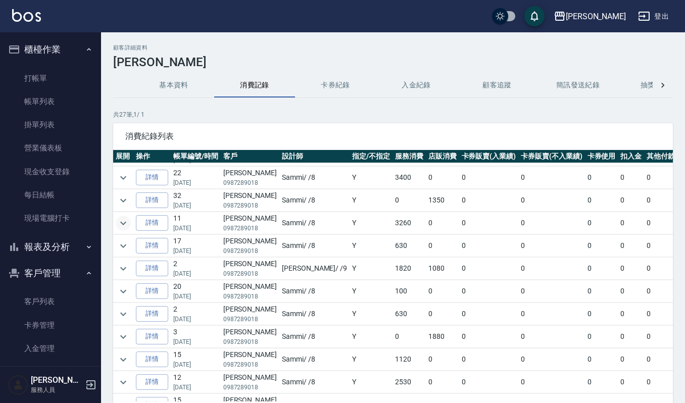
click at [123, 227] on icon "expand row" at bounding box center [123, 223] width 12 height 12
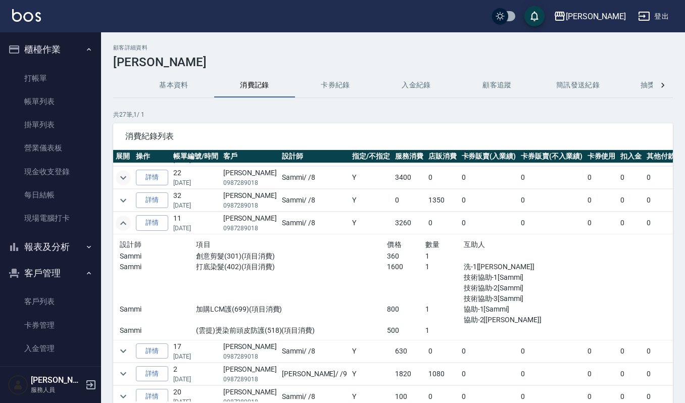
click at [120, 179] on icon "expand row" at bounding box center [123, 178] width 6 height 4
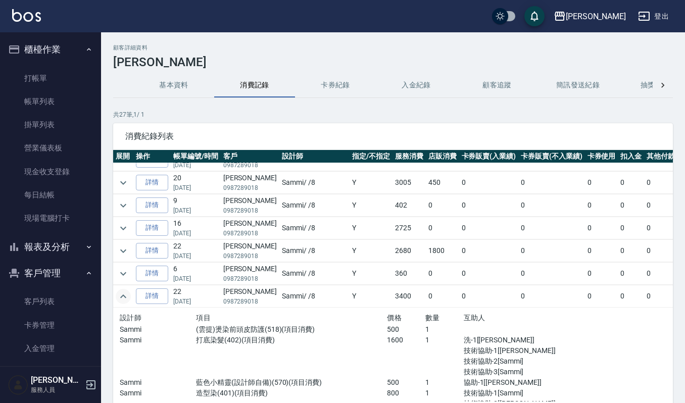
scroll to position [0, 0]
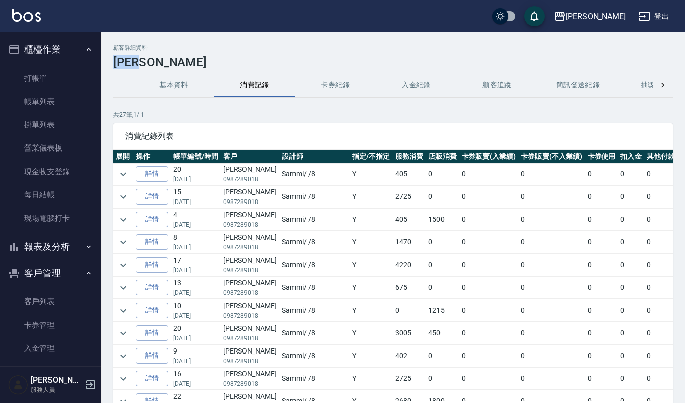
drag, startPoint x: 112, startPoint y: 59, endPoint x: 161, endPoint y: 61, distance: 48.6
click at [161, 61] on div "顧客詳細資料 [PERSON_NAME] 基本資料 消費記錄 卡券紀錄 入金紀錄 顧客追蹤 簡訊發送紀錄 抽獎券紀錄 共 27 筆, 1 / 1 消費紀錄列表…" at bounding box center [393, 252] width 584 height 416
copy h3 "[PERSON_NAME]"
click at [61, 79] on link "打帳單" at bounding box center [50, 78] width 93 height 23
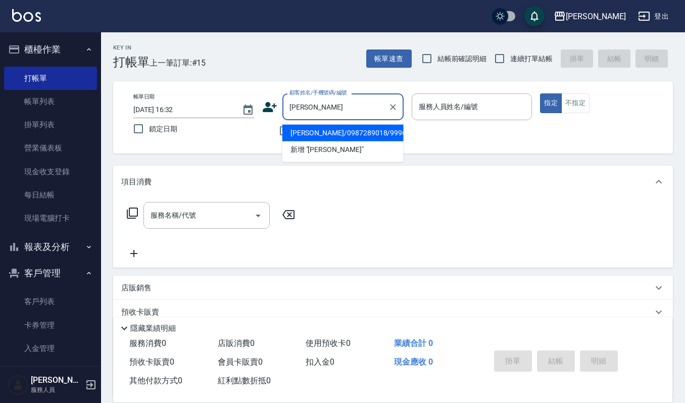
click at [337, 134] on li "[PERSON_NAME]/0987289018/99966" at bounding box center [343, 133] width 121 height 17
type input "[PERSON_NAME]/0987289018/99966"
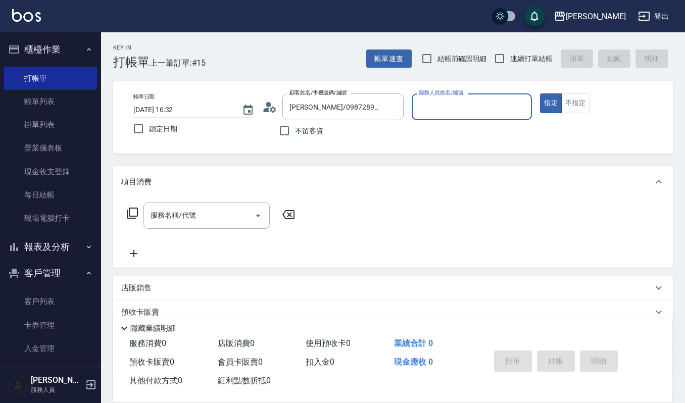
type input "Sammi-8"
click at [261, 217] on icon "Open" at bounding box center [258, 216] width 12 height 12
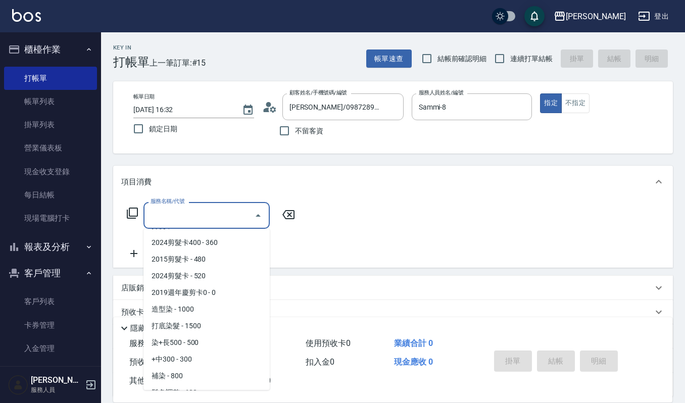
scroll to position [404, 0]
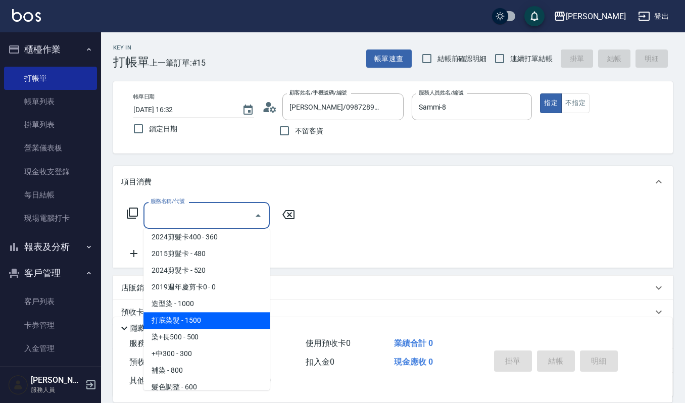
click at [217, 318] on span "打底染髮 - 1500" at bounding box center [207, 320] width 126 height 17
type input "打底染髮(402)"
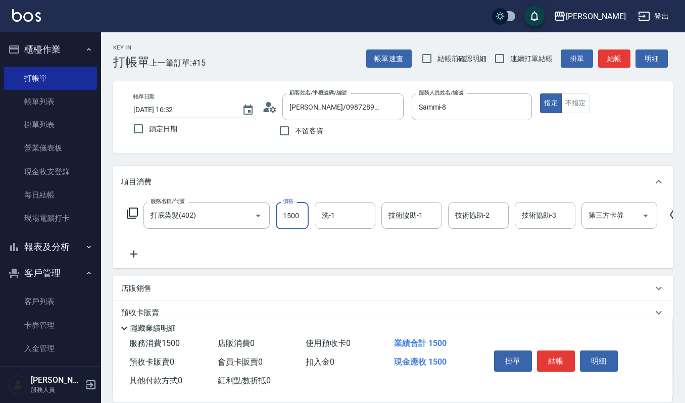
click at [300, 213] on input "1500" at bounding box center [292, 215] width 33 height 27
type input "1800"
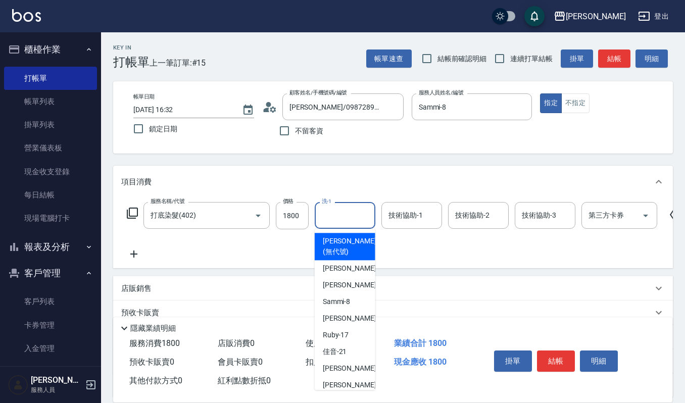
click at [332, 217] on input "洗-1" at bounding box center [345, 216] width 52 height 18
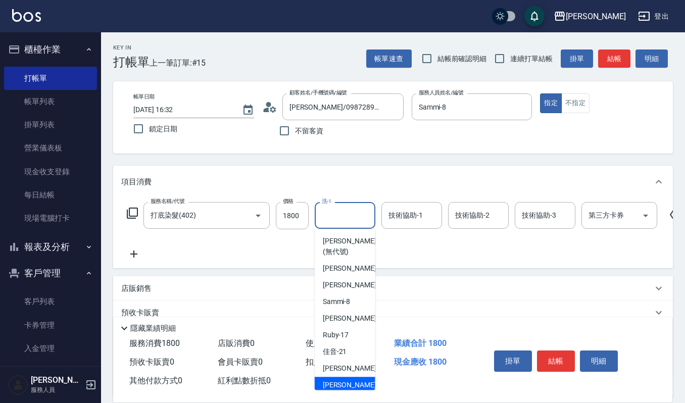
click at [336, 380] on span "[PERSON_NAME] -23" at bounding box center [355, 385] width 64 height 11
type input "[PERSON_NAME]-23"
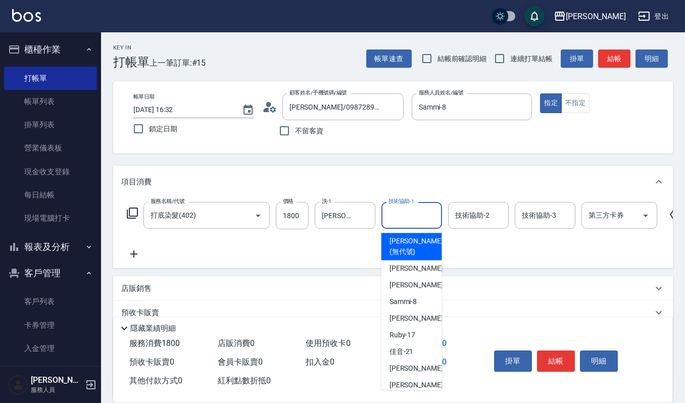
click at [399, 218] on input "技術協助-1" at bounding box center [412, 216] width 52 height 18
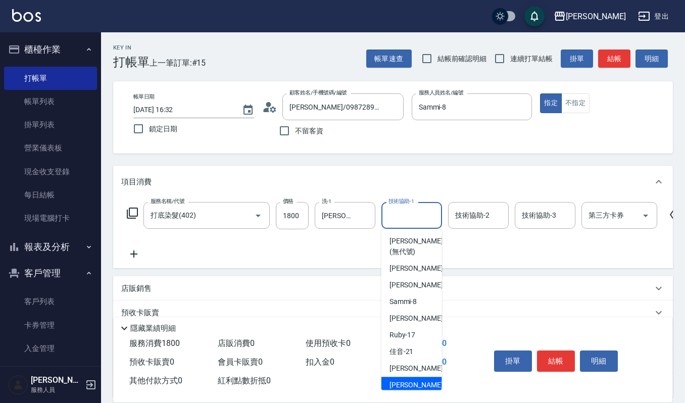
click at [401, 385] on span "[PERSON_NAME] -23" at bounding box center [422, 385] width 64 height 11
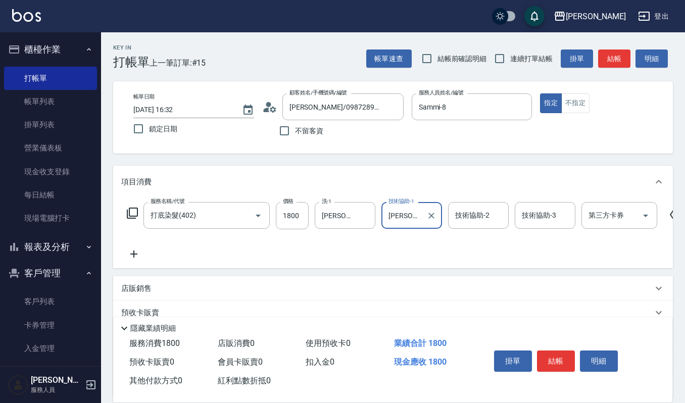
type input "[PERSON_NAME]-23"
click at [479, 211] on input "技術協助-2" at bounding box center [479, 216] width 52 height 18
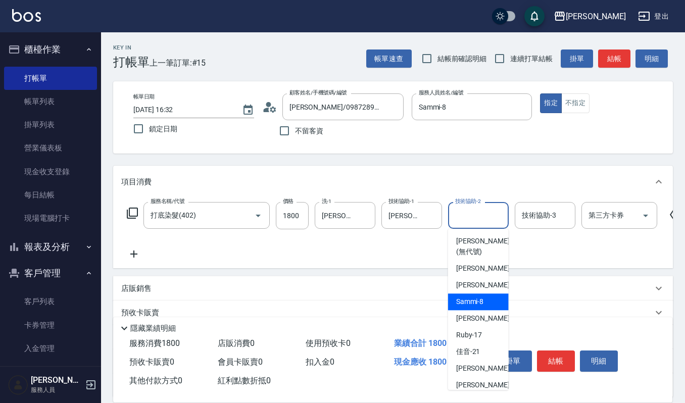
click at [466, 297] on span "Sammi -8" at bounding box center [470, 302] width 28 height 11
type input "Sammi-8"
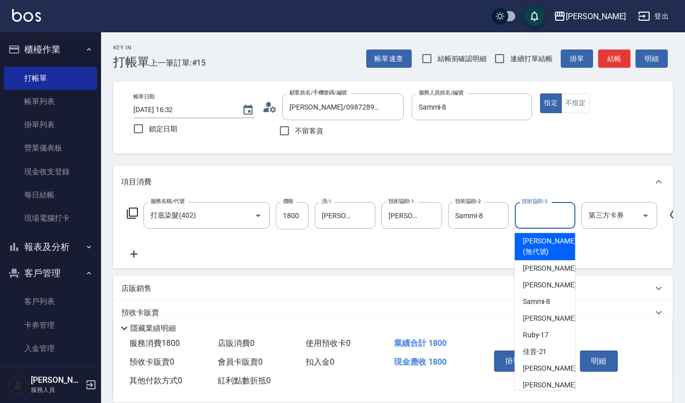
click at [553, 215] on input "技術協助-3" at bounding box center [546, 216] width 52 height 18
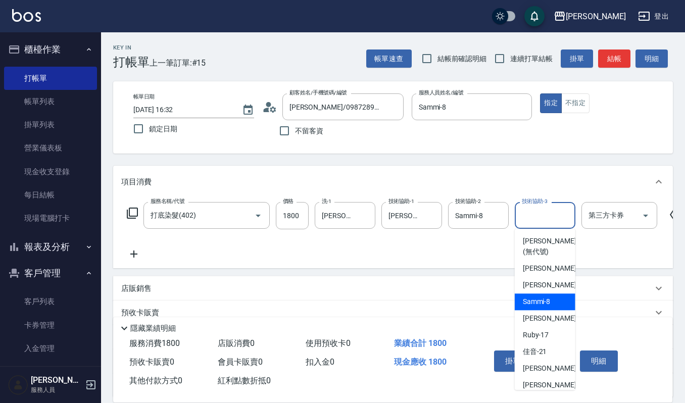
click at [529, 302] on span "Sammi -8" at bounding box center [537, 302] width 28 height 11
type input "Sammi-8"
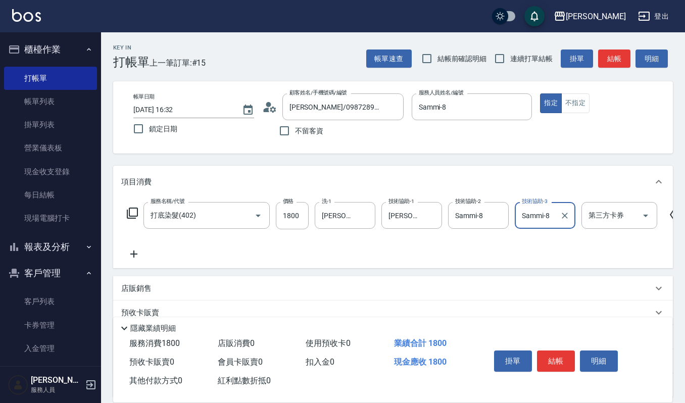
click at [134, 257] on icon at bounding box center [133, 254] width 7 height 7
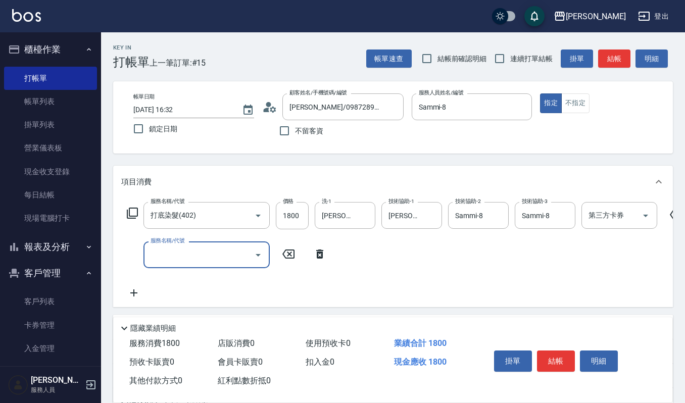
click at [258, 259] on icon "Open" at bounding box center [258, 255] width 12 height 12
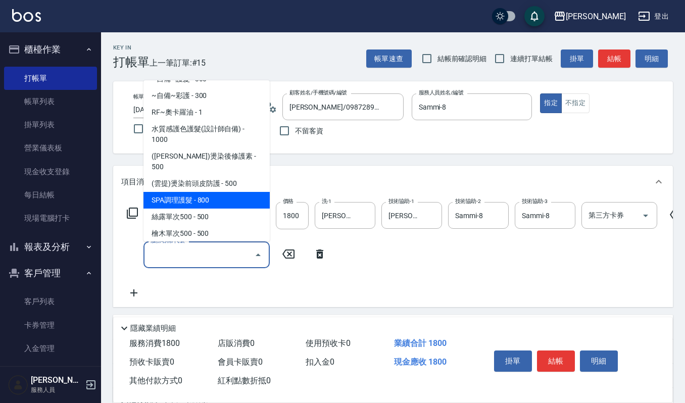
scroll to position [674, 0]
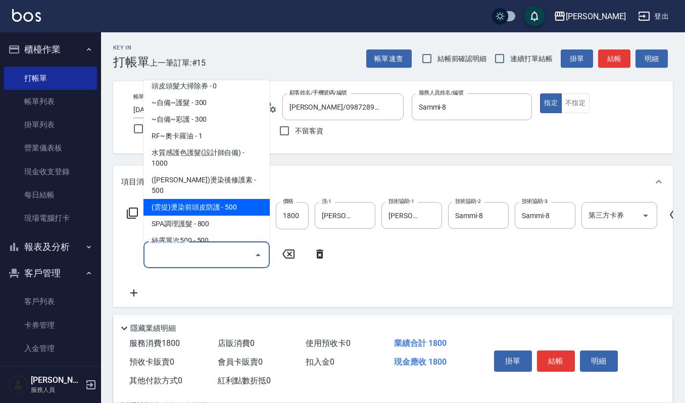
click at [223, 199] on span "(雲提)燙染前頭皮防護 - 500" at bounding box center [207, 207] width 126 height 17
type input "(雲提)燙染前頭皮防護(518)"
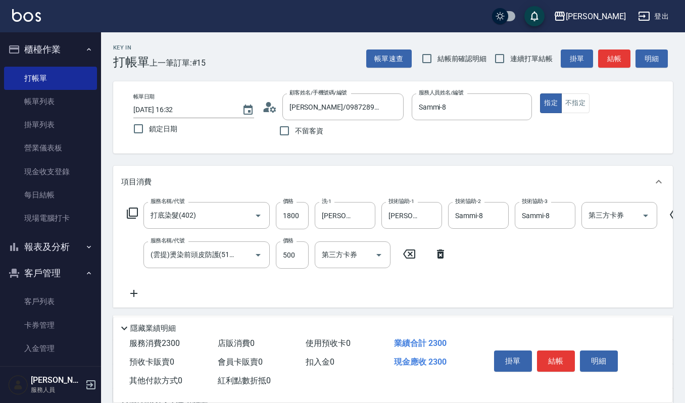
click at [134, 294] on icon at bounding box center [133, 293] width 7 height 7
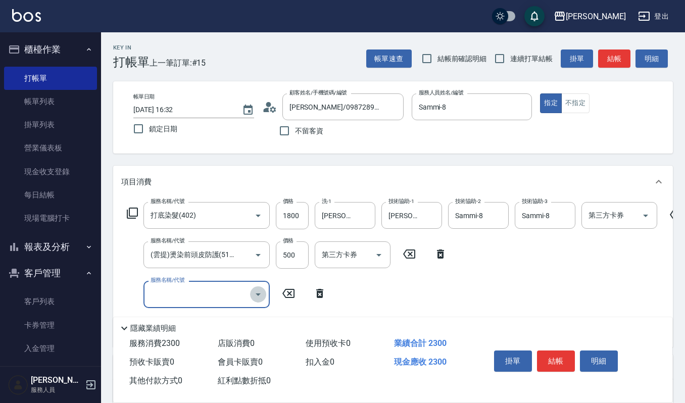
click at [261, 294] on icon "Open" at bounding box center [258, 295] width 12 height 12
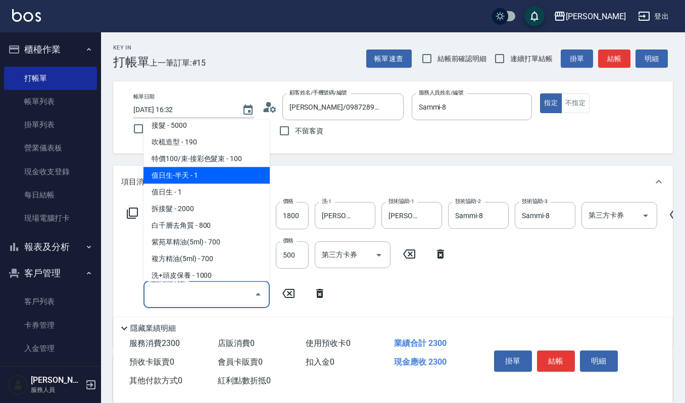
scroll to position [1752, 0]
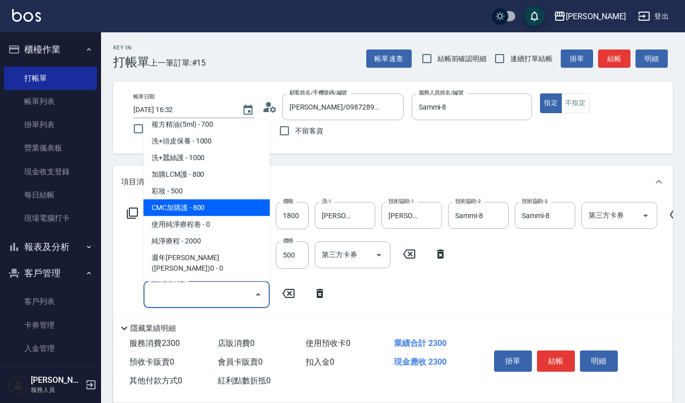
click at [219, 199] on span "CMC加購護 - 800" at bounding box center [207, 207] width 126 height 17
type input "CMC加購護(701)"
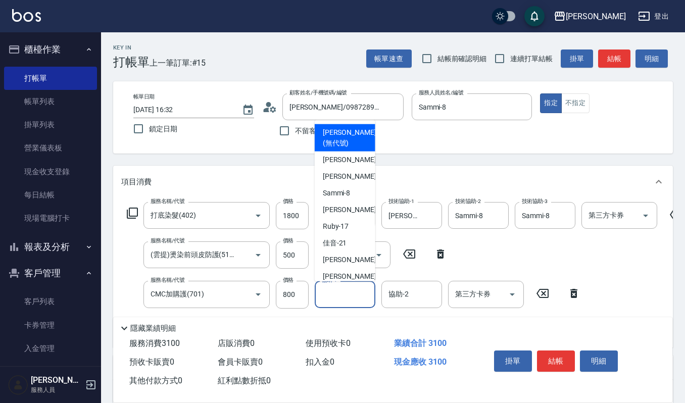
click at [334, 288] on input "協助-1" at bounding box center [345, 295] width 52 height 18
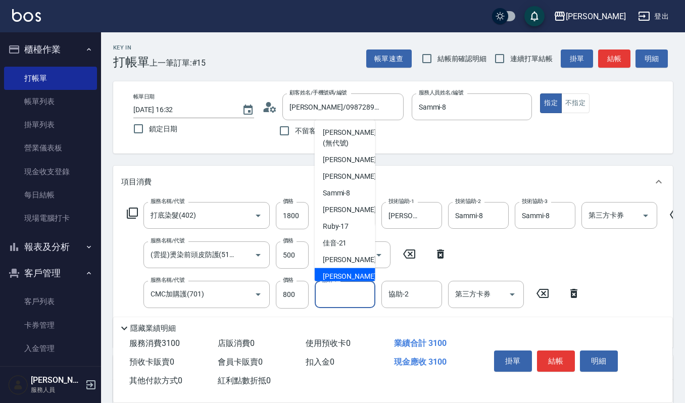
click at [335, 277] on span "[PERSON_NAME] -23" at bounding box center [355, 276] width 64 height 11
type input "[PERSON_NAME]-23"
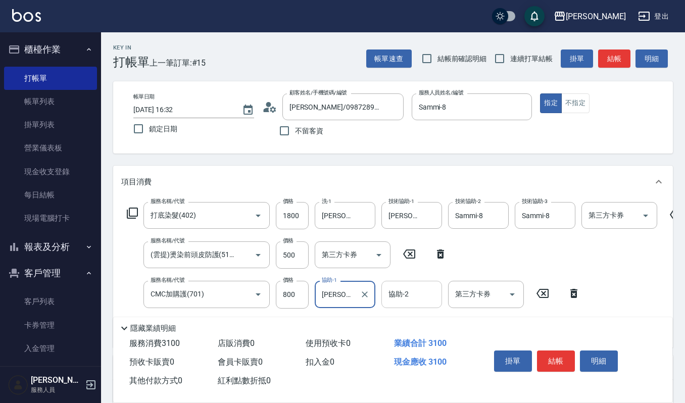
click at [405, 295] on input "協助-2" at bounding box center [412, 295] width 52 height 18
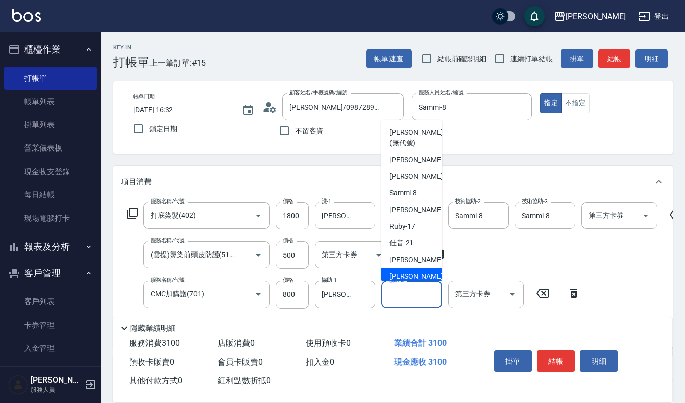
click at [402, 271] on span "[PERSON_NAME] -23" at bounding box center [422, 276] width 64 height 11
type input "[PERSON_NAME]-23"
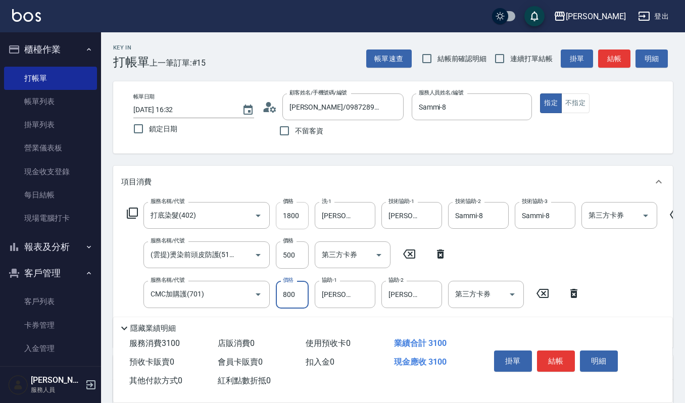
click at [300, 213] on input "1800" at bounding box center [292, 215] width 33 height 27
type input "1800"
click at [544, 366] on button "結帳" at bounding box center [556, 361] width 38 height 21
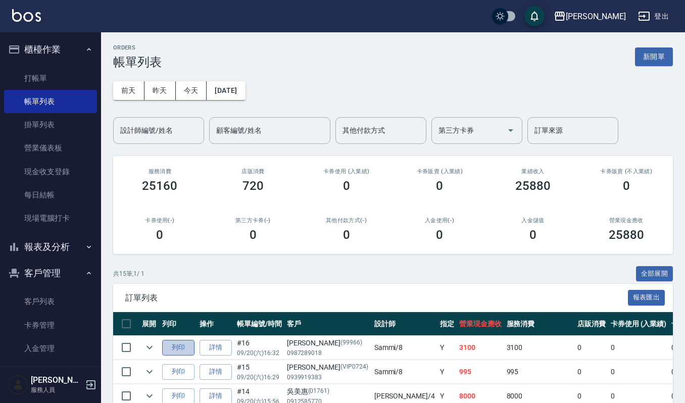
click at [177, 348] on button "列印" at bounding box center [178, 348] width 32 height 16
